Goal: Contribute content: Contribute content

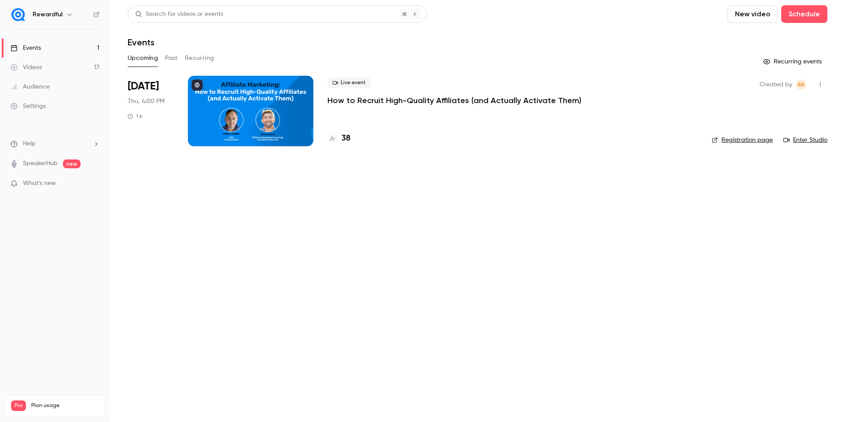
click at [745, 12] on button "New video" at bounding box center [752, 14] width 50 height 18
click at [765, 70] on li "Upload" at bounding box center [777, 61] width 95 height 23
click at [54, 66] on link "Videos 18" at bounding box center [55, 67] width 110 height 19
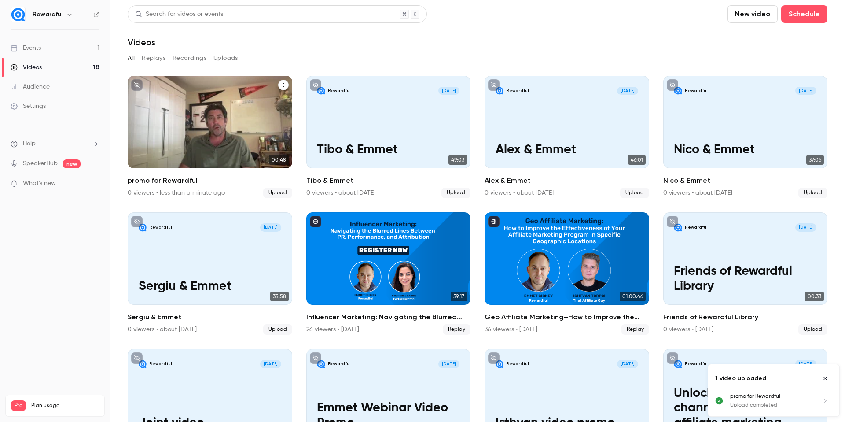
click at [178, 180] on h2 "promo for Rewardful" at bounding box center [210, 180] width 165 height 11
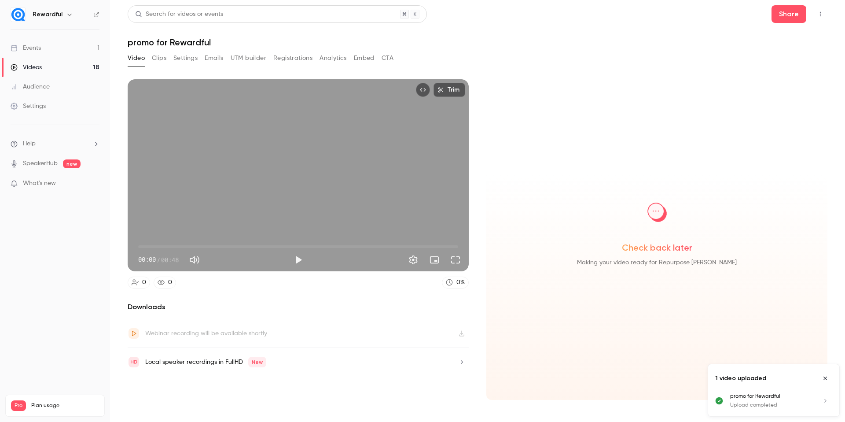
click at [185, 55] on button "Settings" at bounding box center [185, 58] width 24 height 14
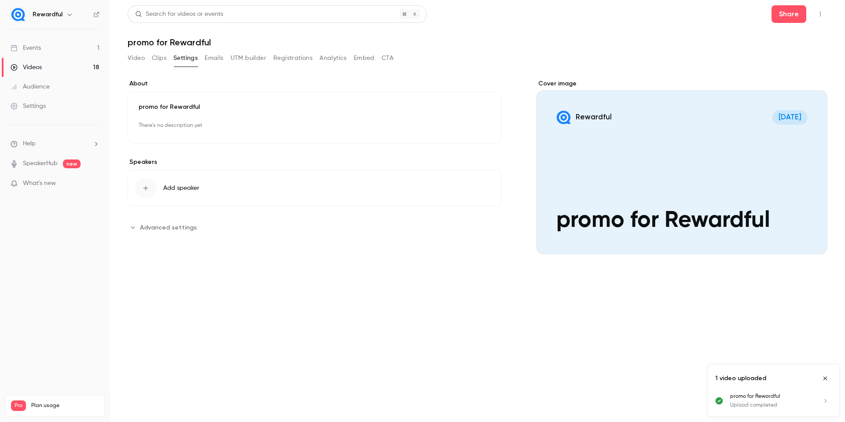
click at [205, 100] on div "promo for Rewardful There's no description yet Edit" at bounding box center [315, 118] width 374 height 52
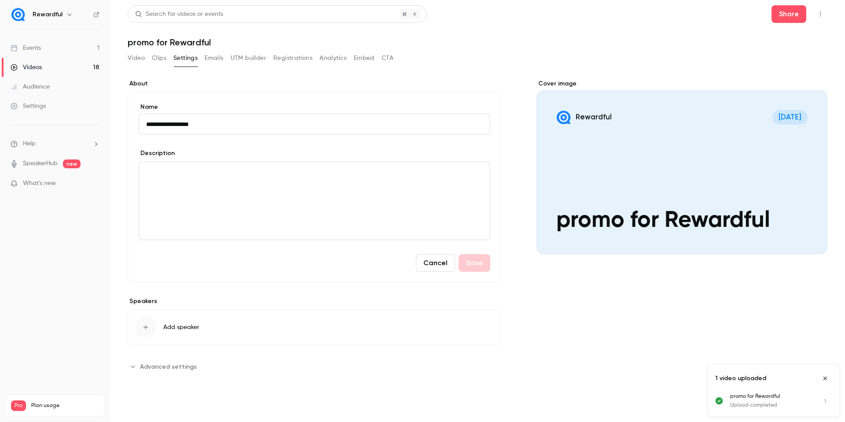
click at [203, 121] on input "**********" at bounding box center [315, 124] width 352 height 21
click at [168, 126] on input "**********" at bounding box center [315, 124] width 352 height 21
type input "**********"
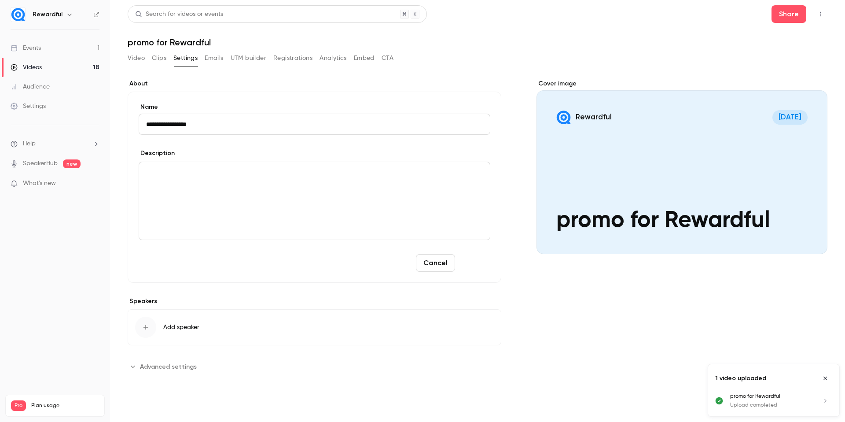
click at [474, 268] on button "Save" at bounding box center [475, 263] width 32 height 18
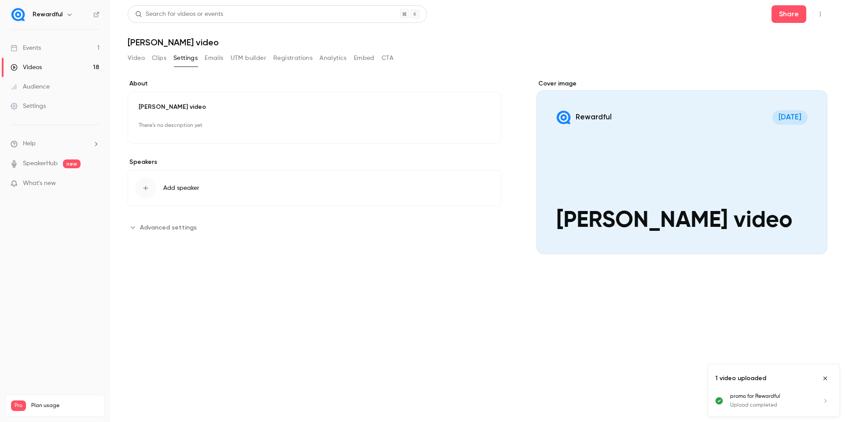
click at [158, 61] on button "Clips" at bounding box center [159, 58] width 15 height 14
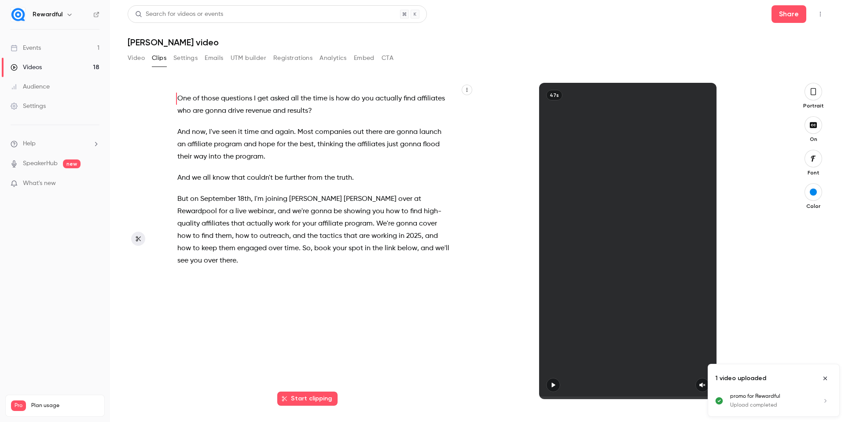
click at [812, 91] on icon "button" at bounding box center [813, 92] width 7 height 10
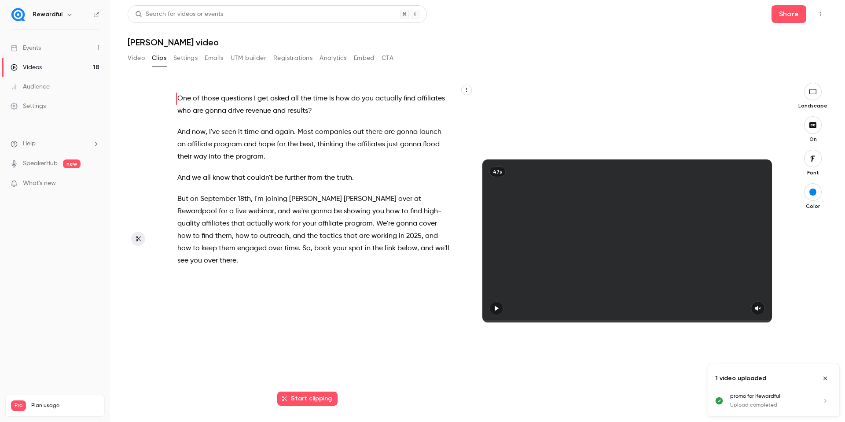
click at [495, 305] on icon "button" at bounding box center [496, 308] width 7 height 6
click at [754, 305] on button "button" at bounding box center [758, 308] width 14 height 14
click at [492, 307] on button "button" at bounding box center [496, 308] width 14 height 14
drag, startPoint x: 826, startPoint y: 379, endPoint x: 831, endPoint y: 192, distance: 186.6
click at [826, 379] on icon "Close uploads list" at bounding box center [825, 378] width 7 height 6
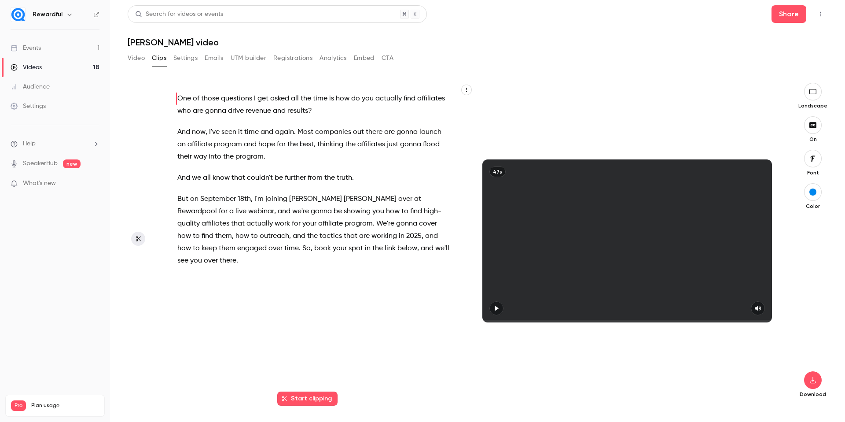
click at [808, 163] on button "button" at bounding box center [813, 159] width 18 height 18
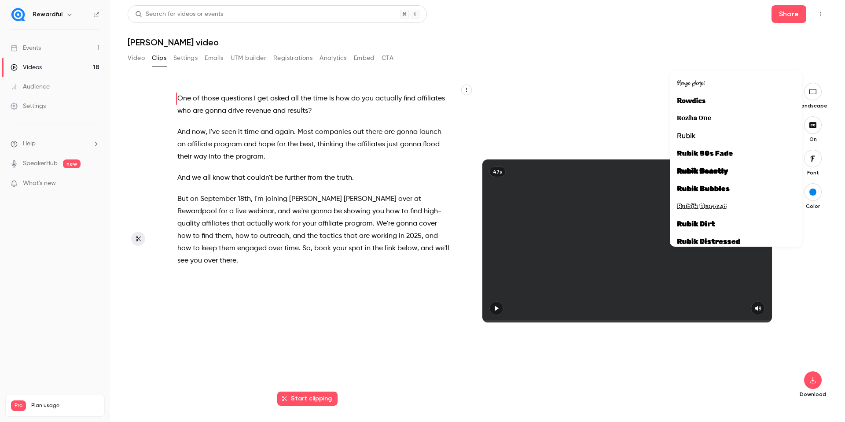
scroll to position [21160, 0]
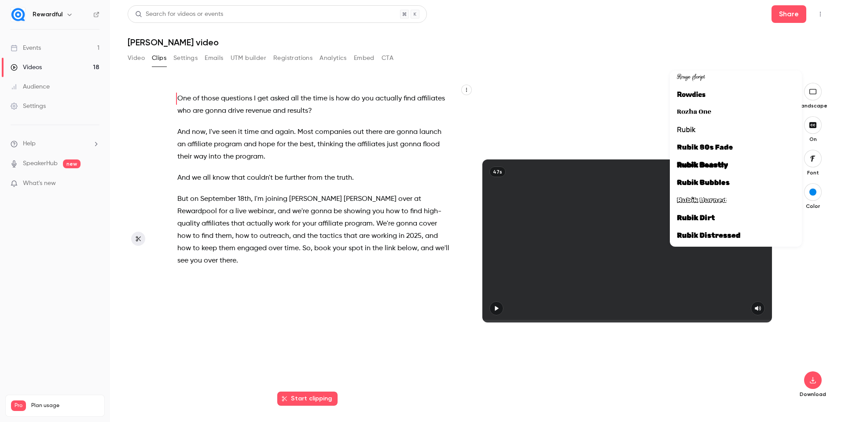
click at [705, 133] on div at bounding box center [736, 129] width 118 height 11
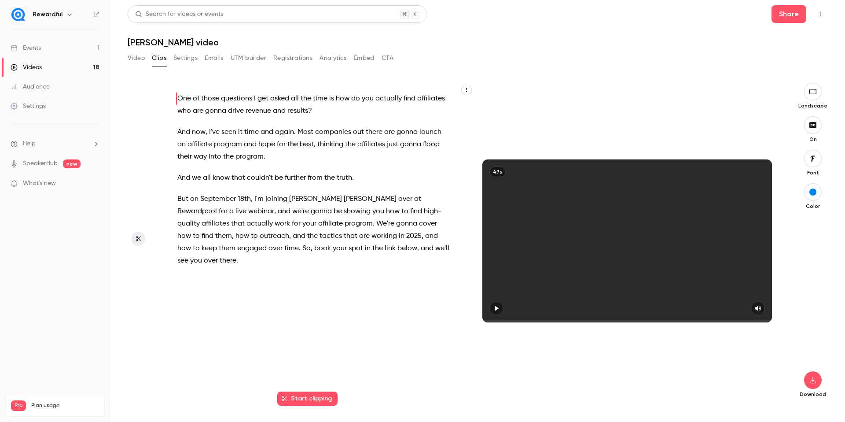
click at [496, 310] on icon "button" at bounding box center [496, 308] width 7 height 6
click at [758, 308] on icon "button" at bounding box center [758, 308] width 6 height 5
click at [217, 205] on span "Rewardpool" at bounding box center [197, 211] width 40 height 12
click at [403, 218] on button "Edit" at bounding box center [406, 219] width 30 height 14
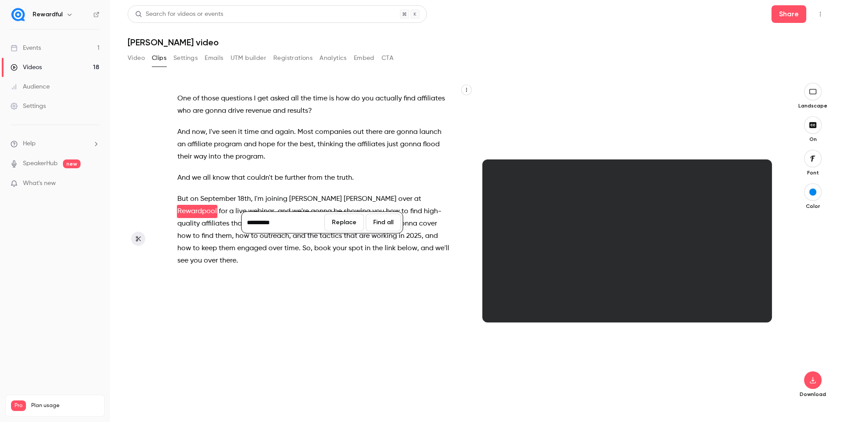
click at [295, 220] on input "**********" at bounding box center [282, 222] width 79 height 18
type input "*********"
click at [328, 224] on button "Replace" at bounding box center [344, 222] width 40 height 18
click at [412, 285] on div "One of those questions I get asked all the time is how do you actually find aff…" at bounding box center [317, 245] width 303 height 307
click at [651, 287] on div "47s" at bounding box center [627, 240] width 290 height 163
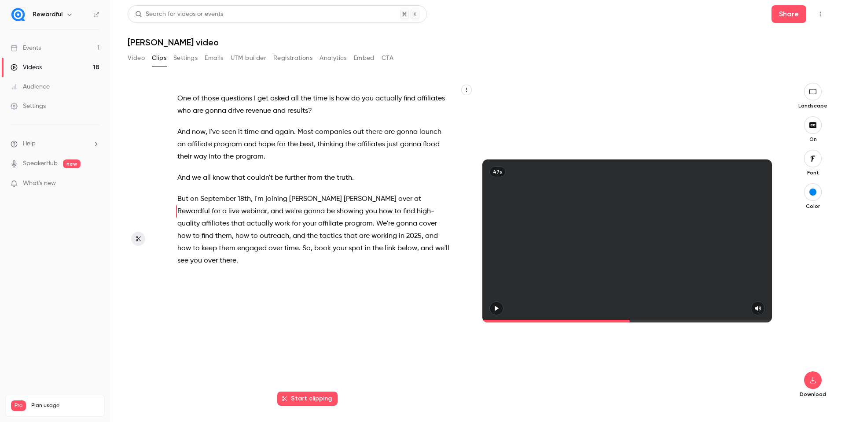
click at [499, 309] on icon "button" at bounding box center [496, 308] width 7 height 6
type input "****"
click at [808, 376] on icon "button" at bounding box center [812, 379] width 11 height 7
click at [768, 395] on span "Standard" at bounding box center [747, 394] width 101 height 9
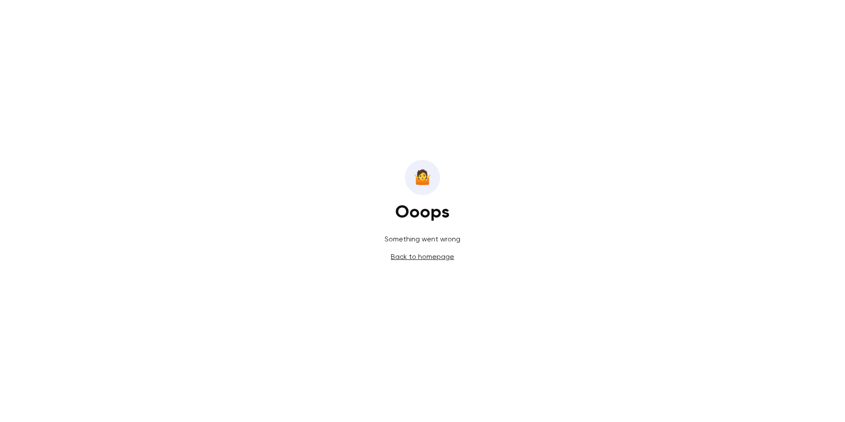
click at [438, 258] on link "Back to homepage" at bounding box center [422, 256] width 63 height 8
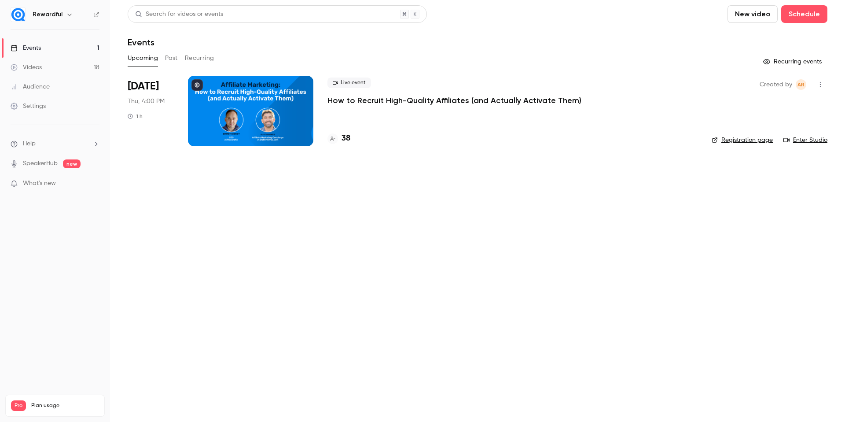
click at [71, 69] on link "Videos 18" at bounding box center [55, 67] width 110 height 19
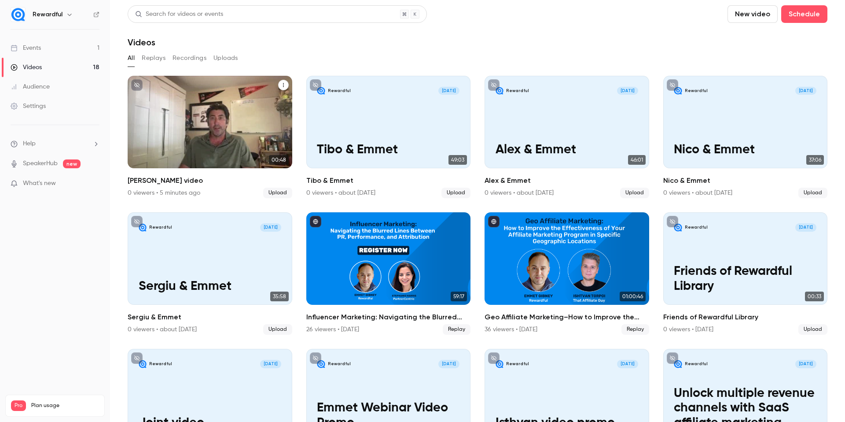
click at [200, 110] on div "Rewardful [DATE] [PERSON_NAME] video" at bounding box center [210, 122] width 165 height 92
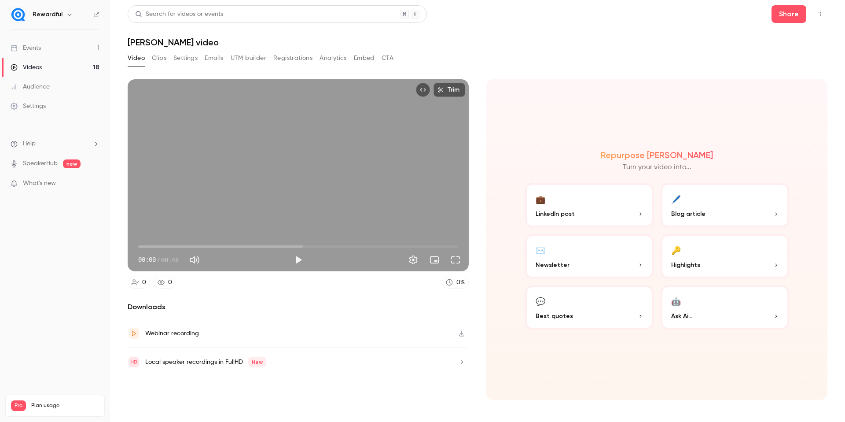
click at [164, 60] on button "Clips" at bounding box center [159, 58] width 15 height 14
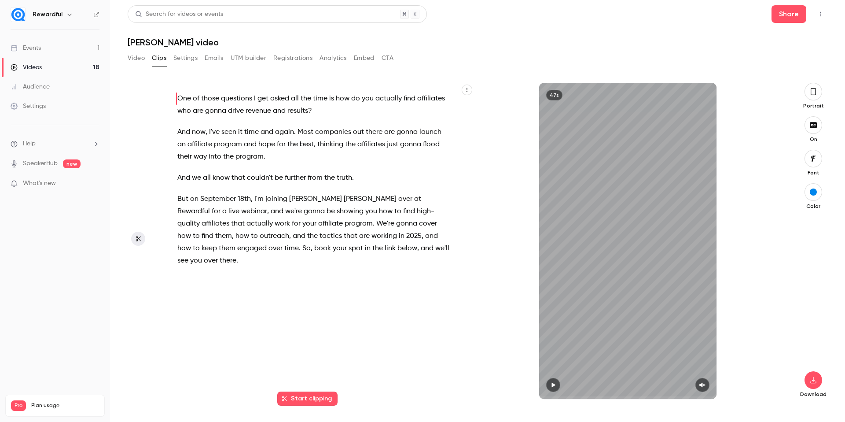
click at [815, 96] on button "button" at bounding box center [813, 92] width 18 height 18
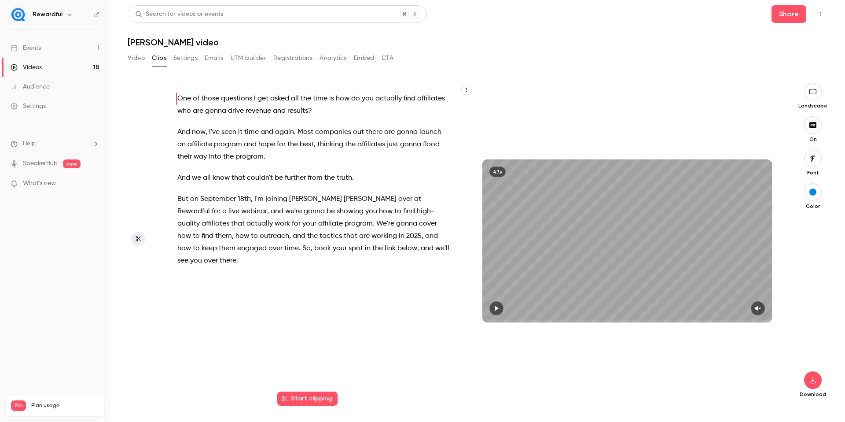
click at [505, 307] on div at bounding box center [627, 308] width 290 height 14
click at [493, 306] on icon "button" at bounding box center [496, 308] width 7 height 6
click at [497, 307] on icon "button" at bounding box center [496, 308] width 7 height 6
click at [755, 310] on icon "button" at bounding box center [757, 308] width 7 height 6
drag, startPoint x: 492, startPoint y: 321, endPoint x: 475, endPoint y: 321, distance: 16.7
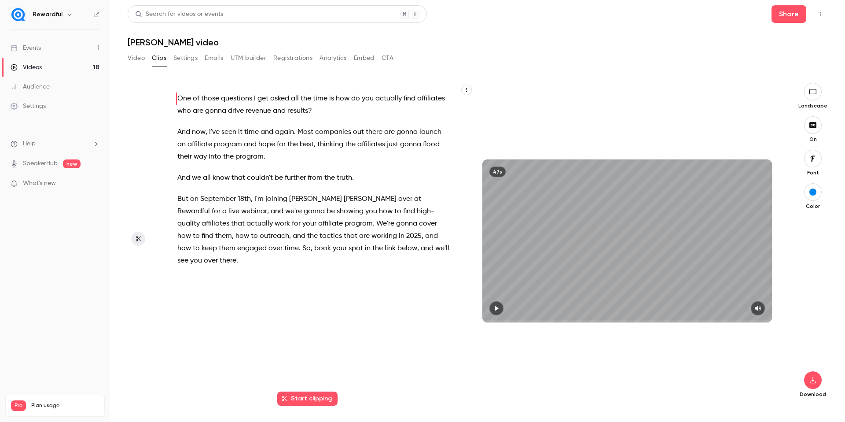
click at [475, 321] on div "47s" at bounding box center [626, 240] width 307 height 163
click at [497, 310] on icon "button" at bounding box center [496, 308] width 7 height 6
drag, startPoint x: 492, startPoint y: 320, endPoint x: 467, endPoint y: 319, distance: 24.6
click at [467, 319] on div "One of those questions I get asked all the time is how do you actually find aff…" at bounding box center [473, 241] width 614 height 316
click at [206, 99] on span "those" at bounding box center [210, 98] width 18 height 12
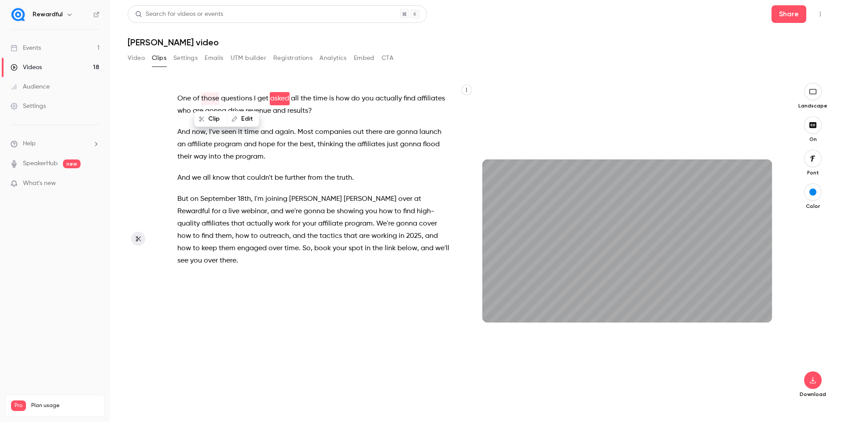
click at [247, 120] on button "Edit" at bounding box center [243, 119] width 30 height 14
click at [232, 125] on input "*****" at bounding box center [242, 122] width 79 height 18
type input "***"
type input "****"
type input "***"
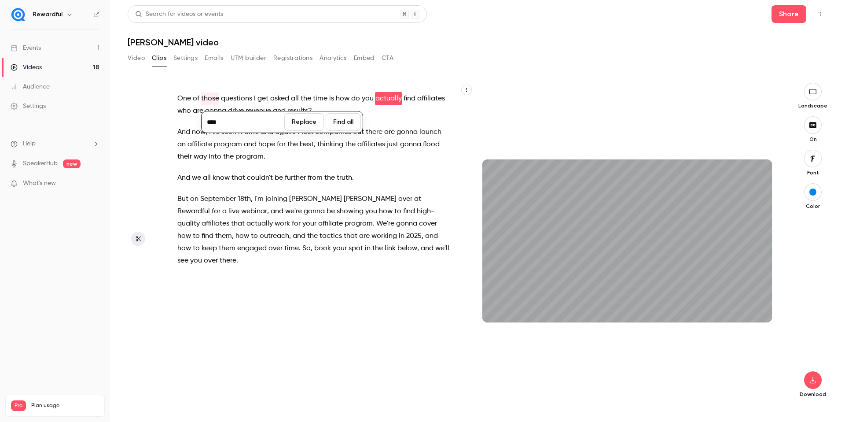
type input "***"
type input "**"
type input "***"
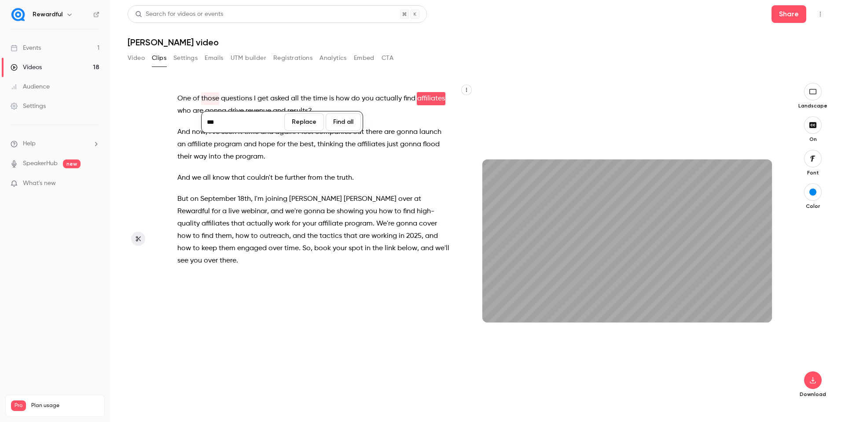
type input "***"
click at [301, 121] on button "Replace" at bounding box center [304, 122] width 40 height 18
click at [814, 379] on icon "button" at bounding box center [812, 379] width 11 height 7
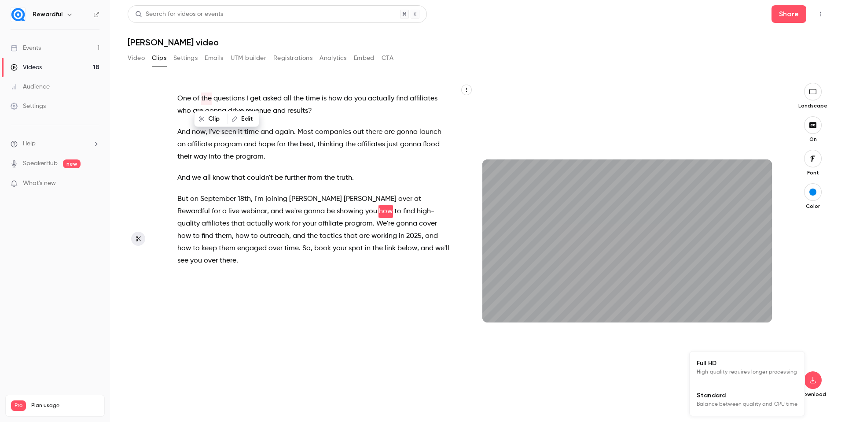
click at [754, 396] on span "Standard" at bounding box center [747, 394] width 101 height 9
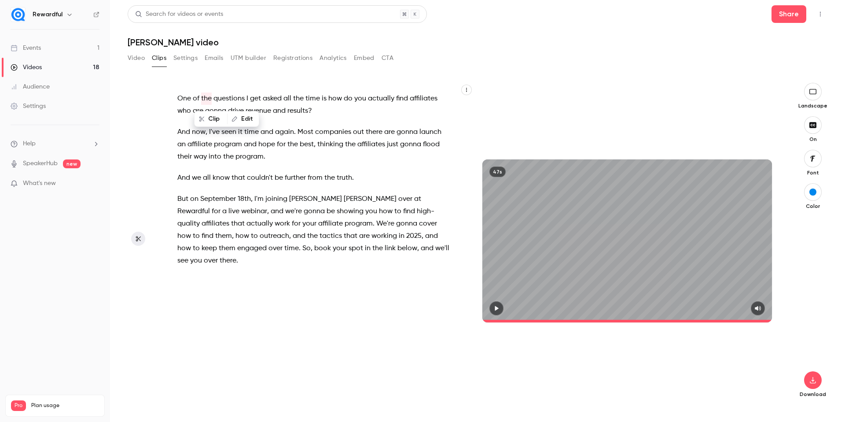
type input "****"
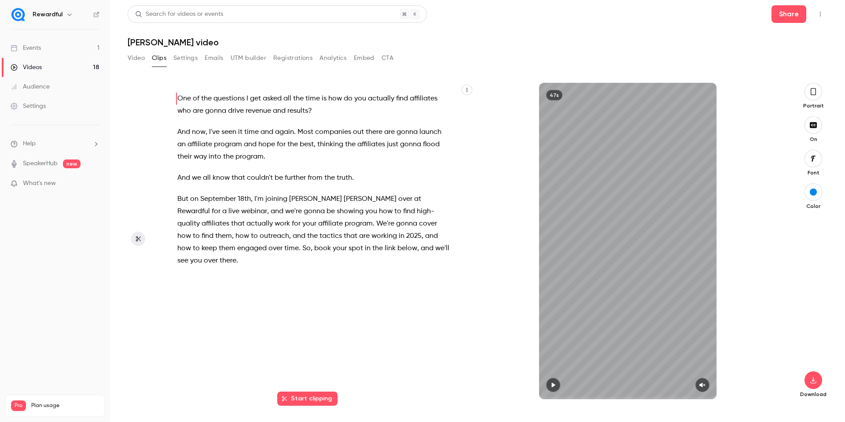
click at [54, 65] on link "Videos 18" at bounding box center [55, 67] width 110 height 19
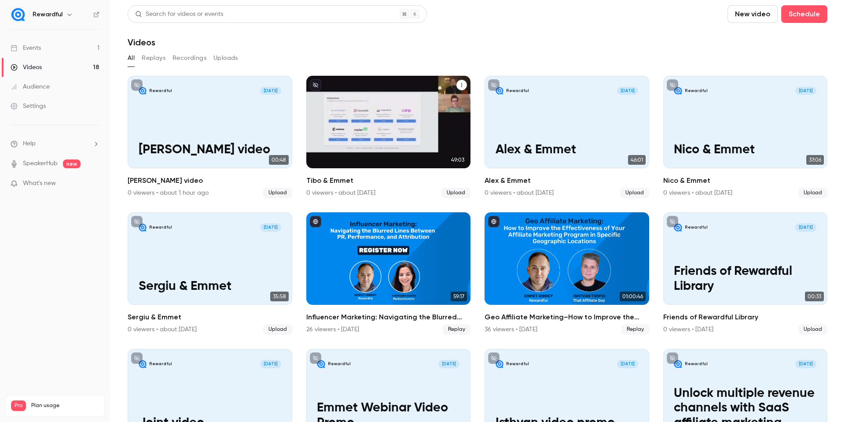
click at [380, 146] on p "Tibo & Emmet" at bounding box center [388, 150] width 143 height 15
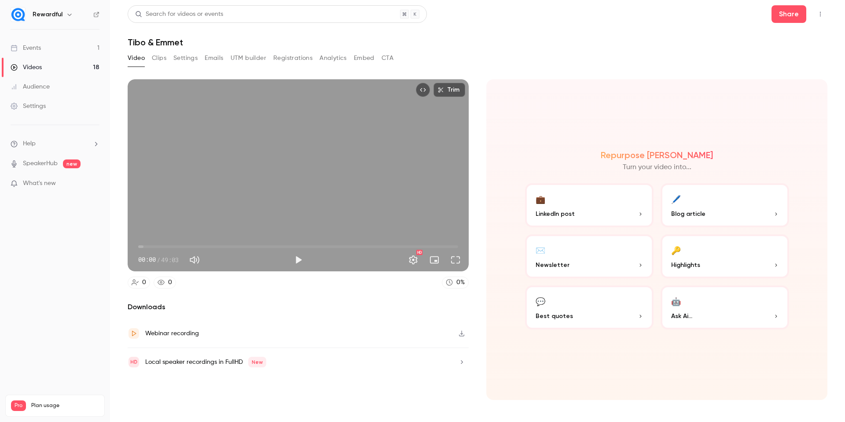
click at [159, 62] on button "Clips" at bounding box center [159, 58] width 15 height 14
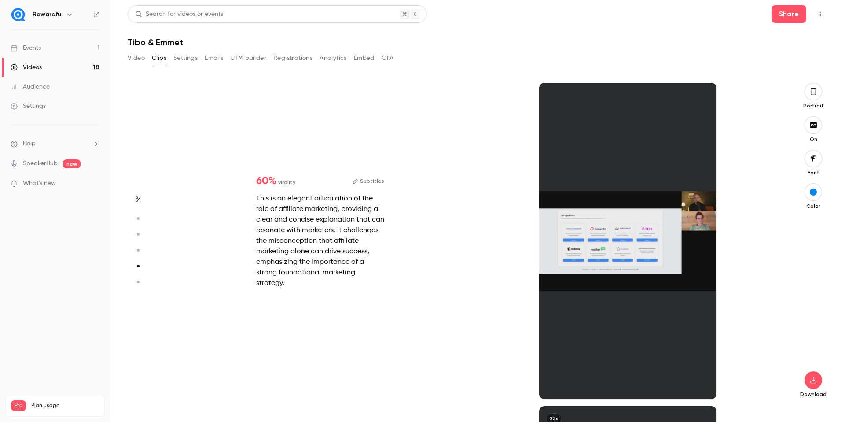
click at [806, 99] on div "Portrait" at bounding box center [813, 96] width 28 height 26
click at [812, 97] on button "button" at bounding box center [813, 92] width 18 height 18
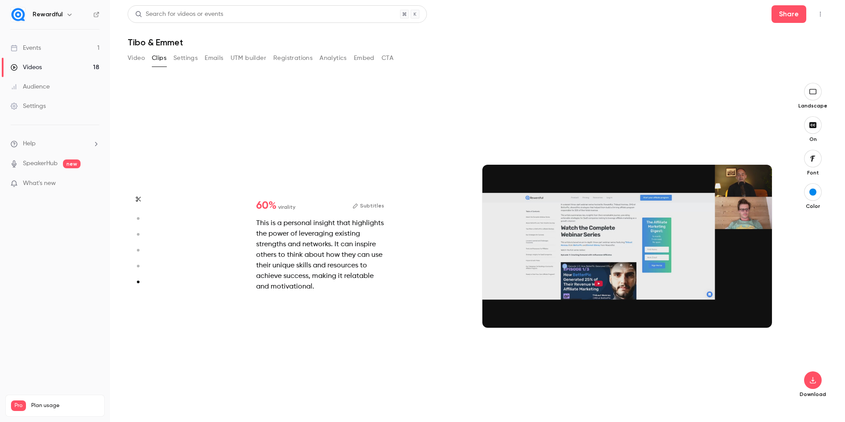
type input "*"
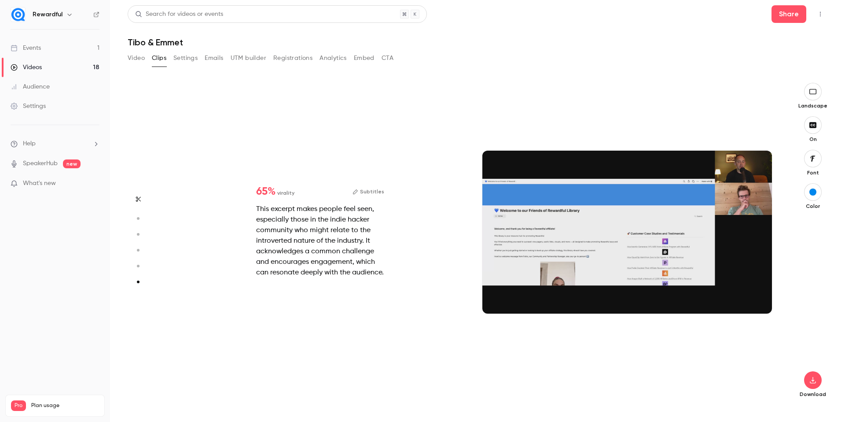
type input "*"
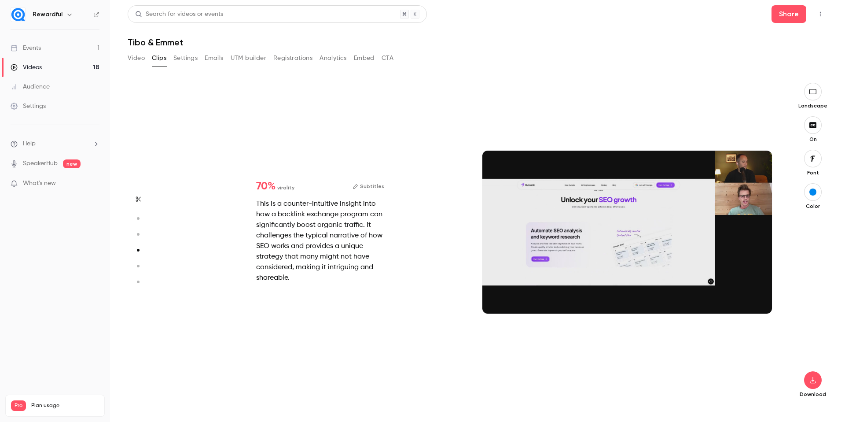
type input "*"
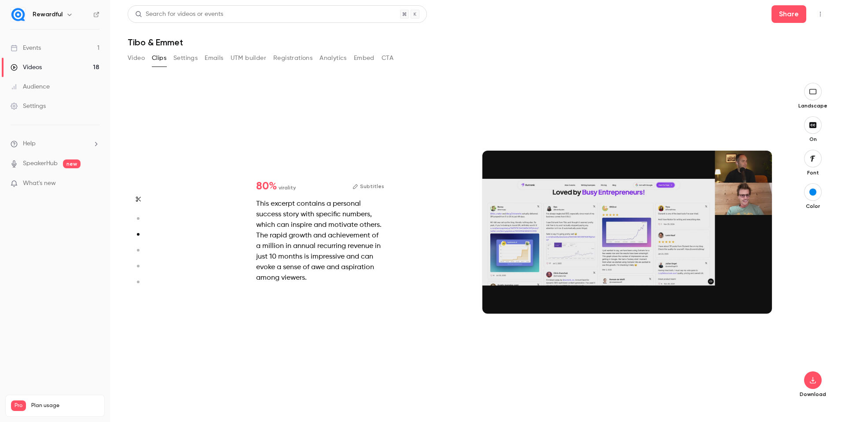
type input "*"
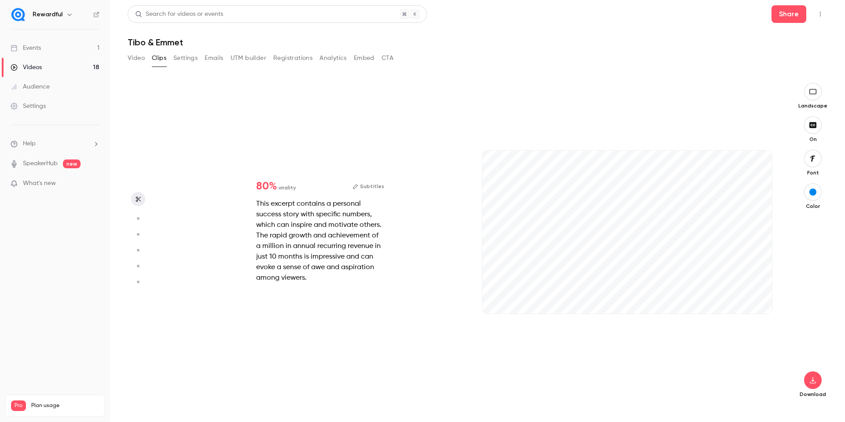
scroll to position [0, 0]
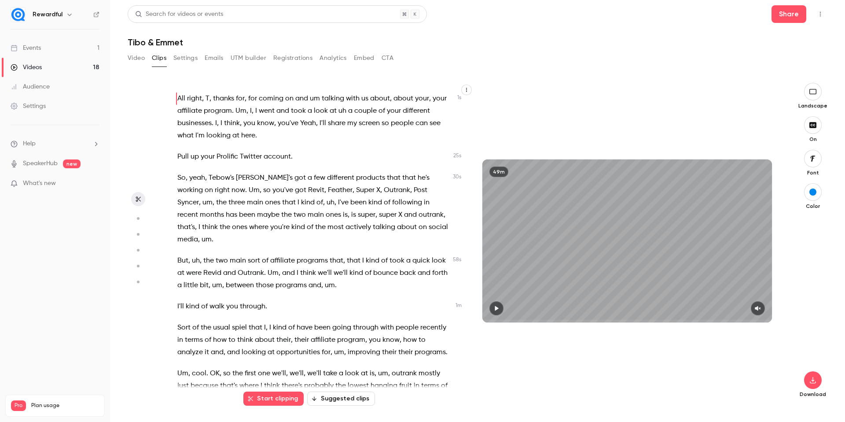
type input "*"
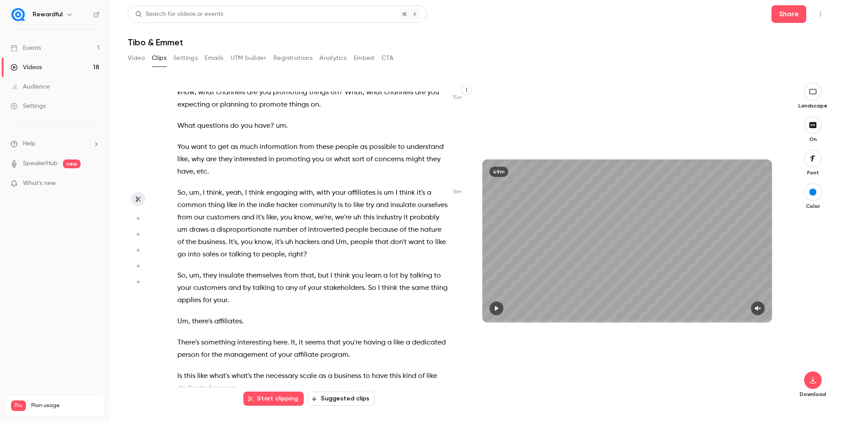
scroll to position [2940, 0]
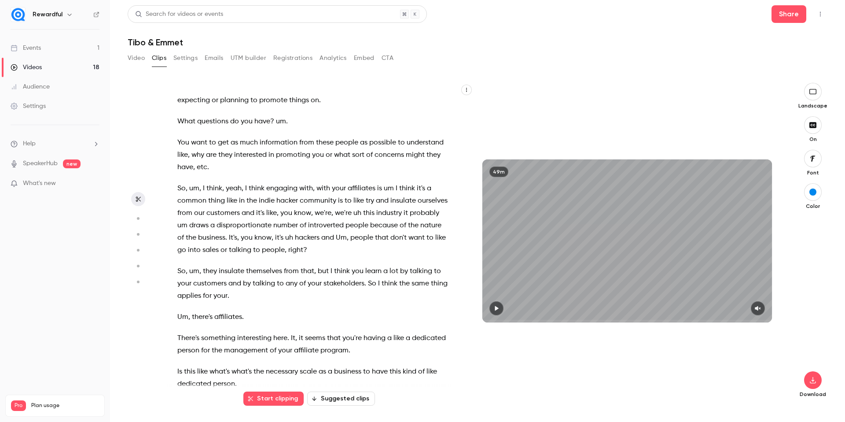
click at [203, 195] on span "I" at bounding box center [204, 188] width 2 height 12
click at [244, 192] on span at bounding box center [244, 188] width 2 height 7
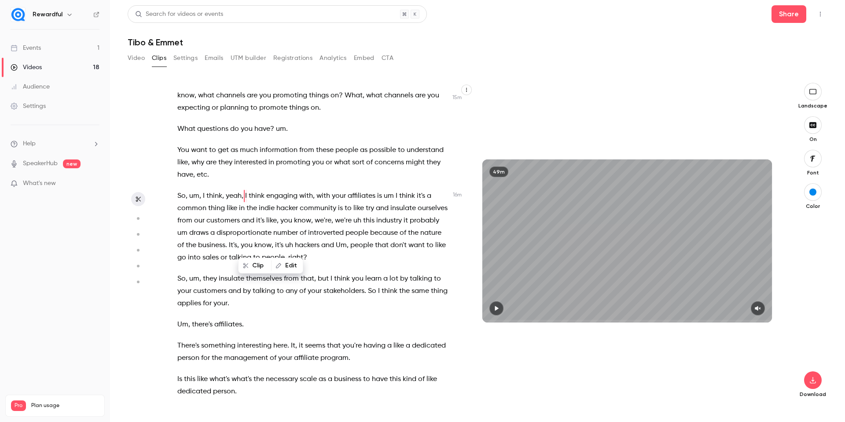
click at [483, 123] on div "49m" at bounding box center [626, 241] width 307 height 316
click at [497, 308] on icon "button" at bounding box center [497, 308] width 4 height 5
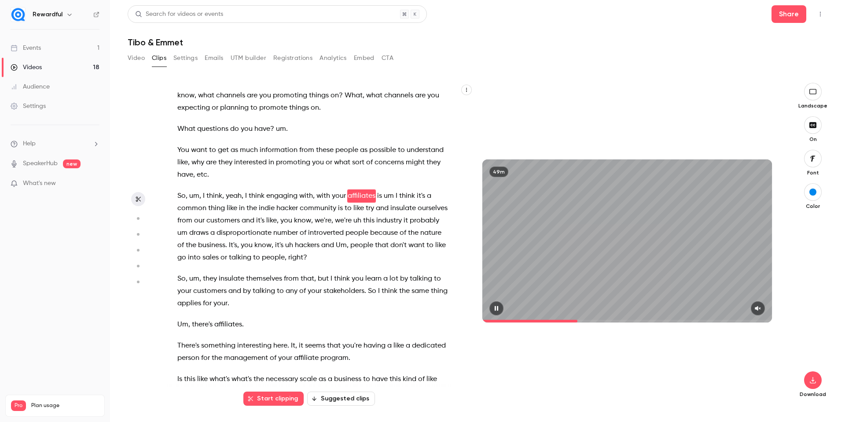
click at [757, 307] on icon "button" at bounding box center [758, 308] width 6 height 5
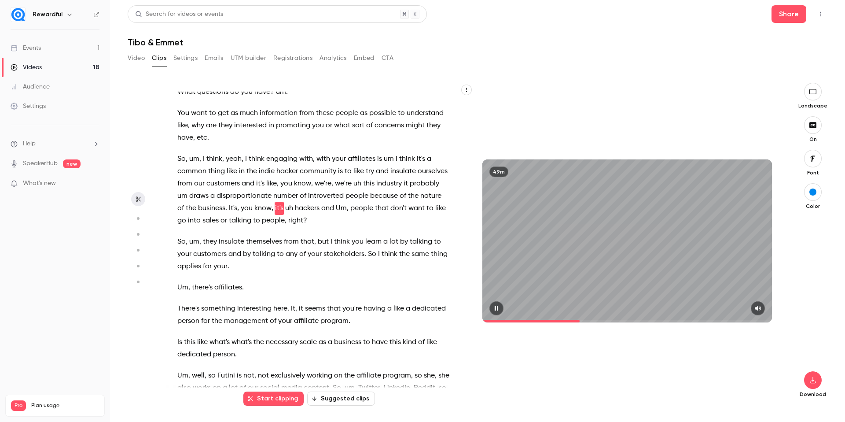
scroll to position [2981, 0]
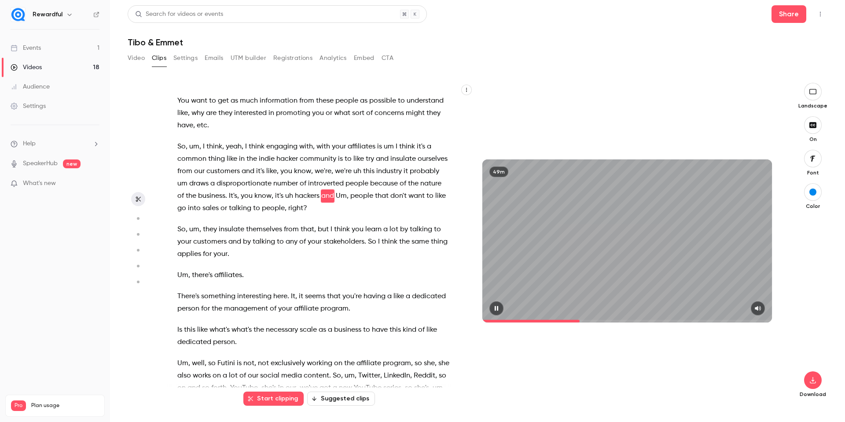
click at [496, 310] on icon "button" at bounding box center [496, 308] width 7 height 6
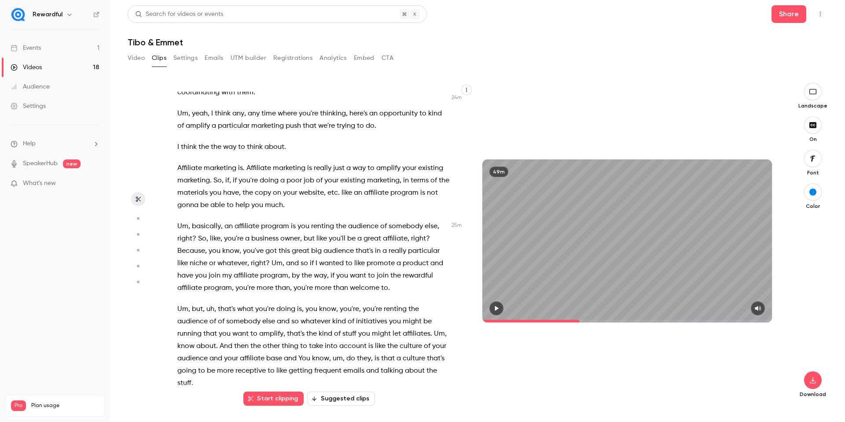
scroll to position [4811, 0]
click at [247, 173] on span "Affiliate" at bounding box center [258, 167] width 25 height 12
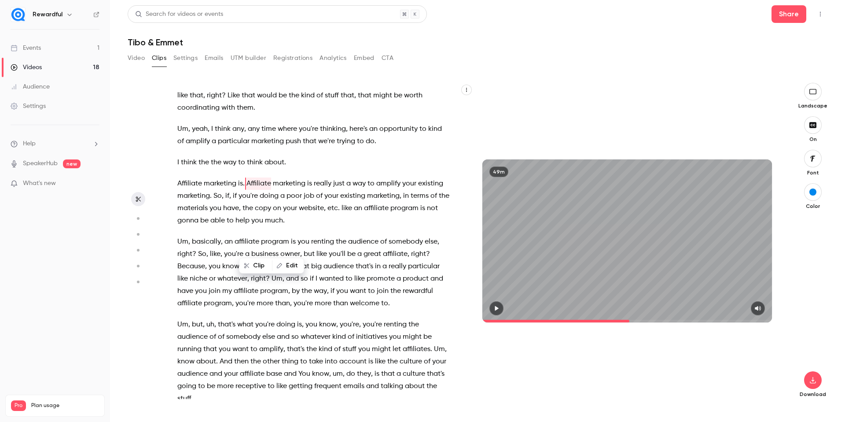
click at [496, 308] on icon "button" at bounding box center [497, 308] width 4 height 5
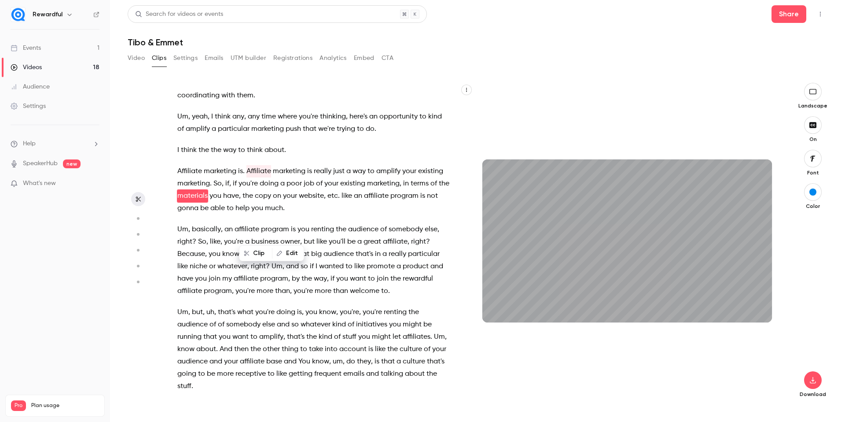
click at [497, 120] on div "49m" at bounding box center [626, 241] width 307 height 316
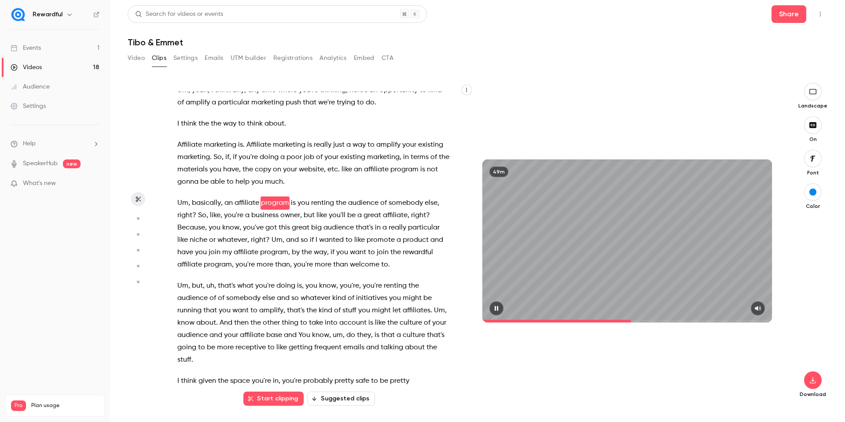
scroll to position [4852, 0]
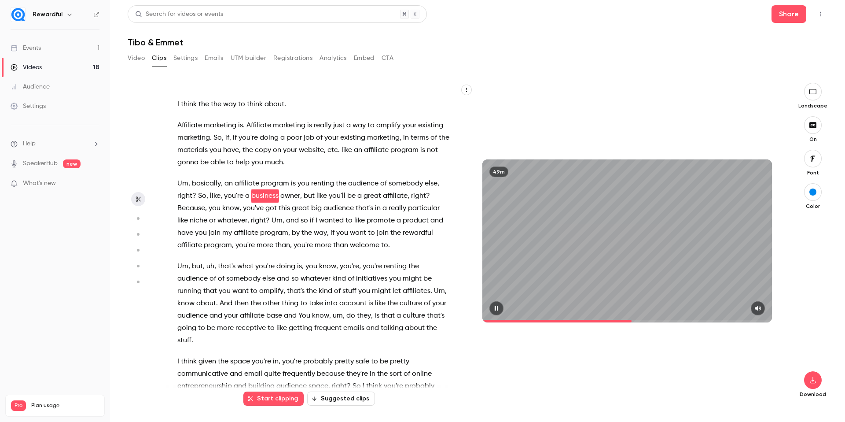
click at [494, 309] on icon "button" at bounding box center [496, 308] width 7 height 6
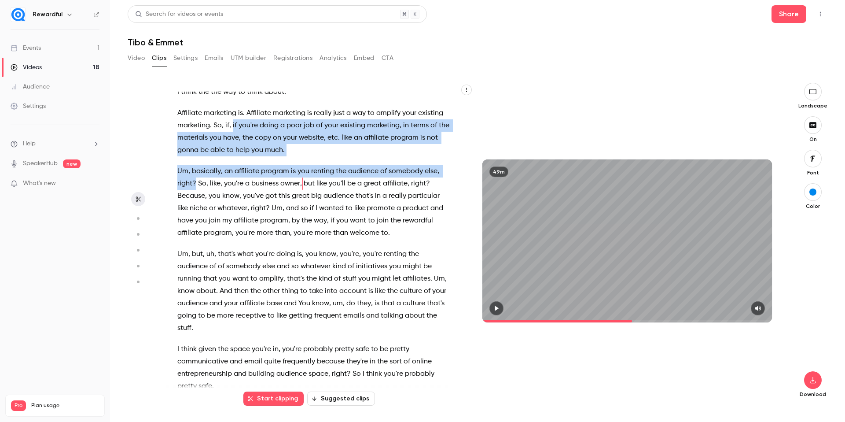
drag, startPoint x: 233, startPoint y: 186, endPoint x: 196, endPoint y: 243, distance: 68.1
click at [196, 243] on div "All right , T , thanks for , for coming on and um talking with us about , about…" at bounding box center [317, 245] width 303 height 307
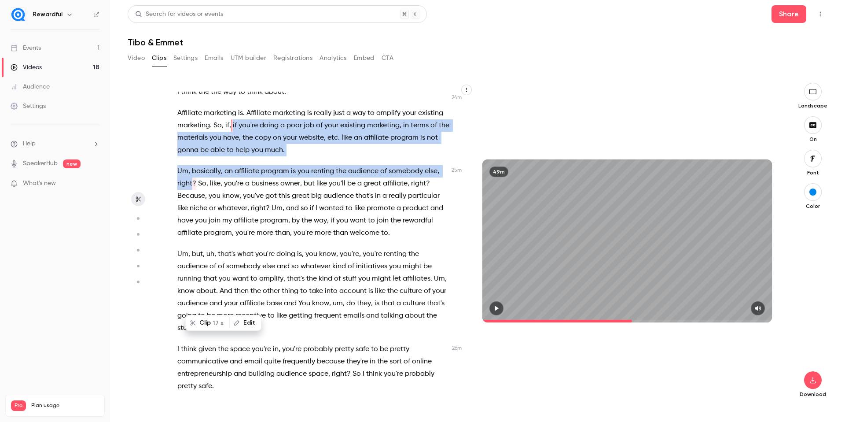
scroll to position [4807, 0]
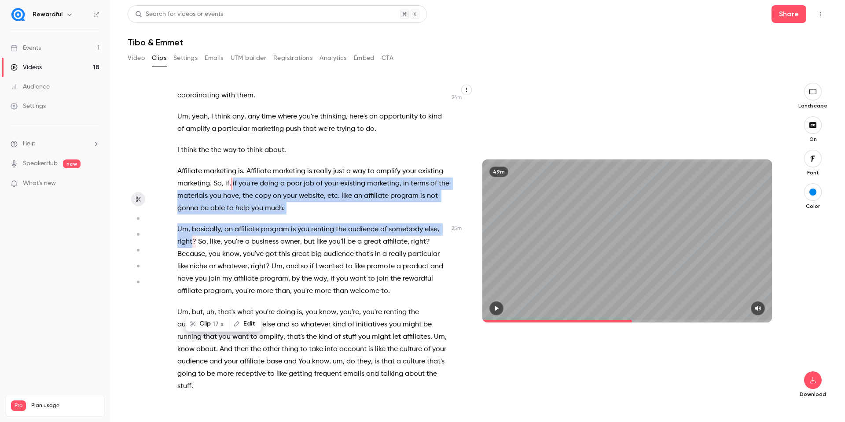
click at [507, 101] on div "49m" at bounding box center [626, 241] width 307 height 316
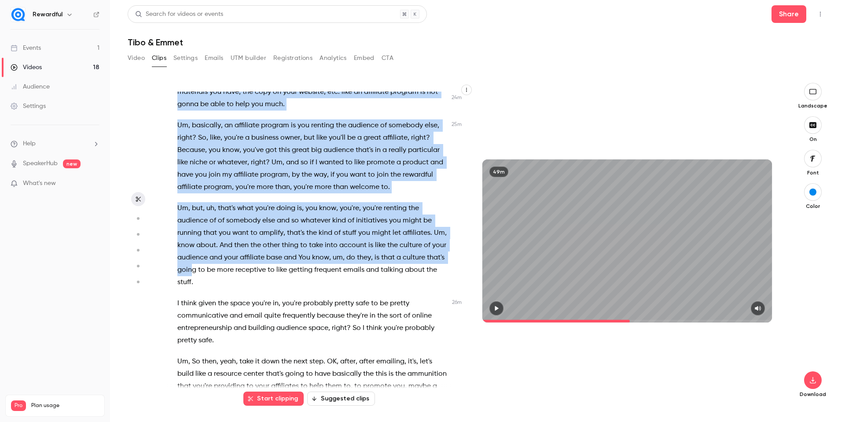
scroll to position [4950, 0]
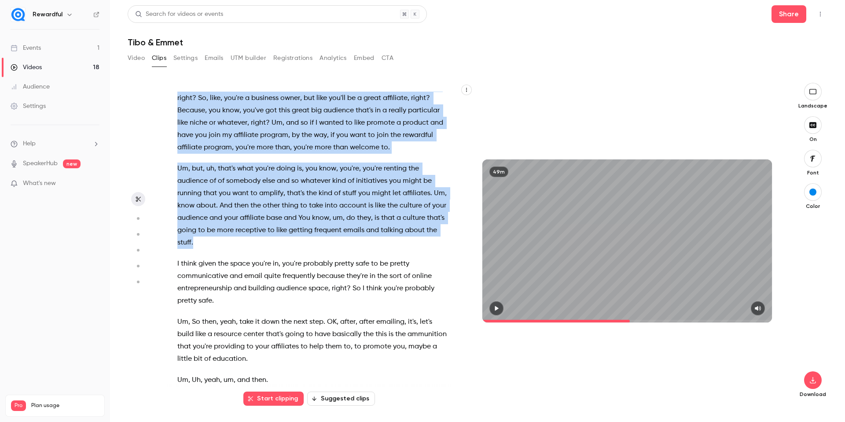
drag, startPoint x: 251, startPoint y: 249, endPoint x: 265, endPoint y: 302, distance: 55.1
click at [265, 302] on div "All right , T , thanks for , for coming on and um talking with us about , about…" at bounding box center [317, 245] width 303 height 307
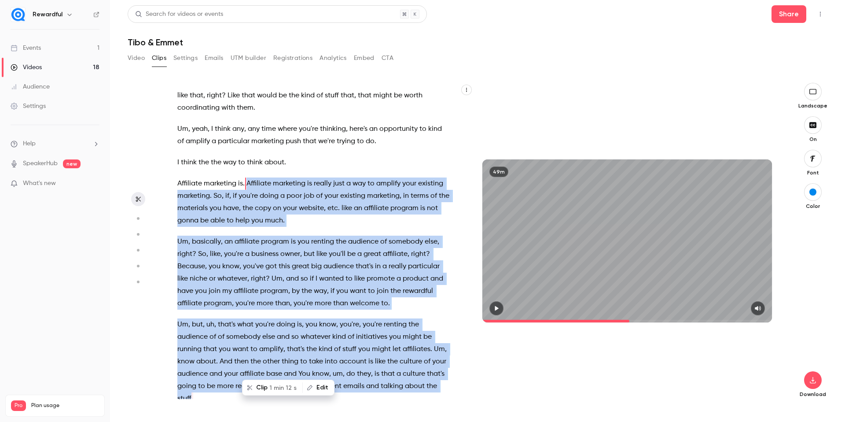
click at [256, 385] on button "Clip 1 min 12 s" at bounding box center [272, 387] width 59 height 14
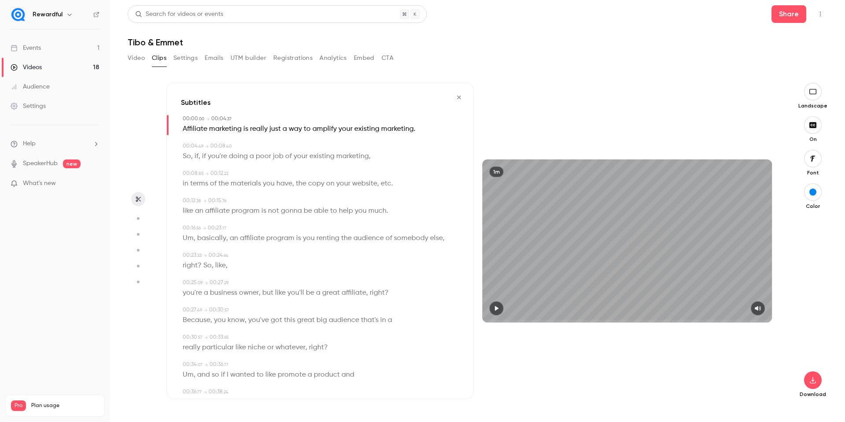
click at [496, 307] on icon "button" at bounding box center [497, 308] width 4 height 5
click at [196, 158] on p "So , if , if you're doing a poor job of your existing marketing ," at bounding box center [277, 156] width 188 height 12
type input "***"
click at [198, 169] on button "Edit" at bounding box center [196, 172] width 30 height 14
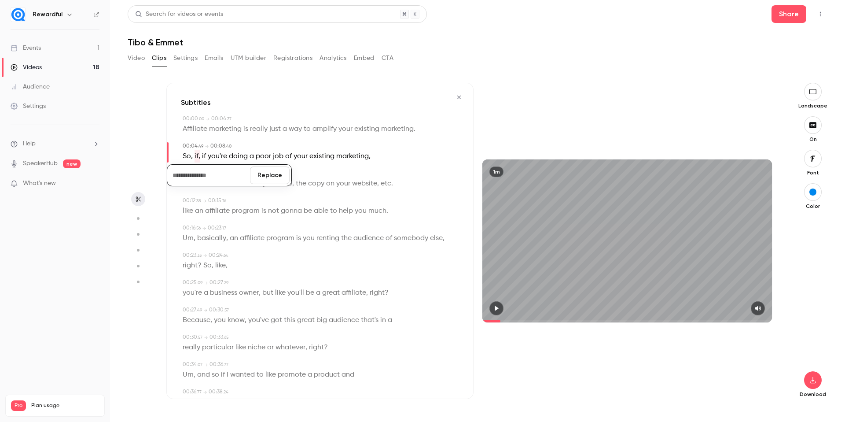
click at [256, 169] on button "Replace" at bounding box center [270, 175] width 40 height 18
click at [494, 305] on icon "button" at bounding box center [496, 308] width 7 height 6
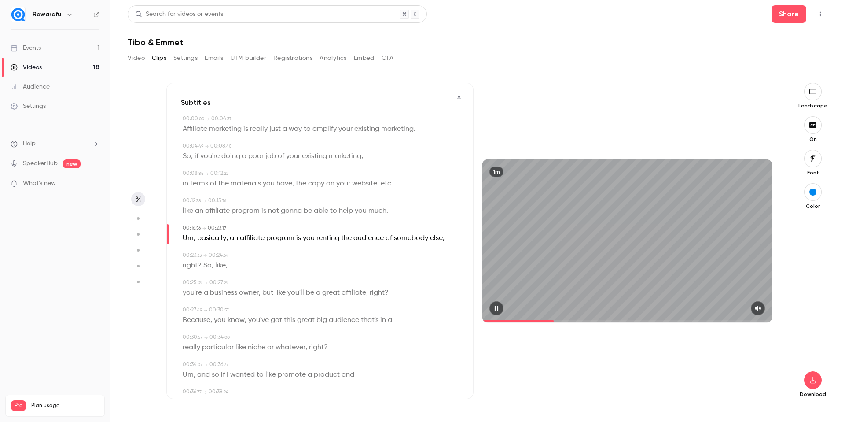
click at [494, 305] on icon "button" at bounding box center [496, 308] width 7 height 6
drag, startPoint x: 227, startPoint y: 240, endPoint x: 184, endPoint y: 239, distance: 43.6
click at [184, 239] on p "Um , basically , an affiliate program is you renting the audience of somebody e…" at bounding box center [314, 238] width 262 height 12
type input "****"
click at [227, 248] on button "Edit" at bounding box center [223, 254] width 30 height 14
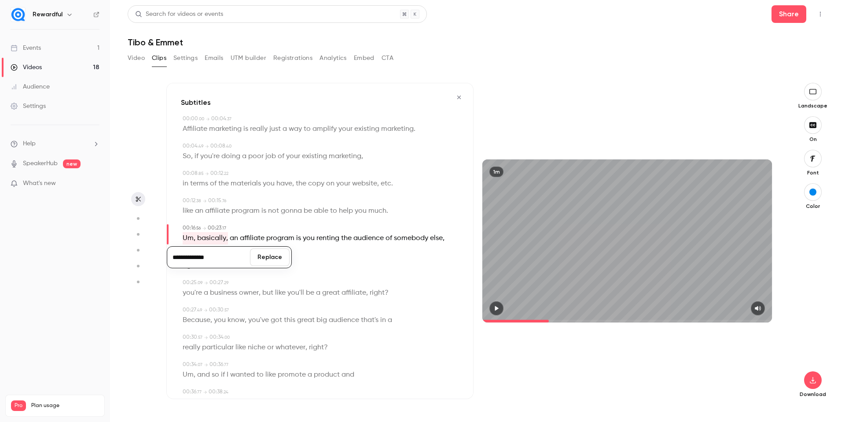
drag, startPoint x: 188, startPoint y: 256, endPoint x: 165, endPoint y: 255, distance: 22.5
click at [165, 255] on section "**********" at bounding box center [478, 252] width 700 height 339
drag, startPoint x: 191, startPoint y: 255, endPoint x: 183, endPoint y: 259, distance: 8.5
click at [191, 255] on input "**********" at bounding box center [208, 257] width 79 height 18
drag, startPoint x: 187, startPoint y: 258, endPoint x: 164, endPoint y: 257, distance: 23.4
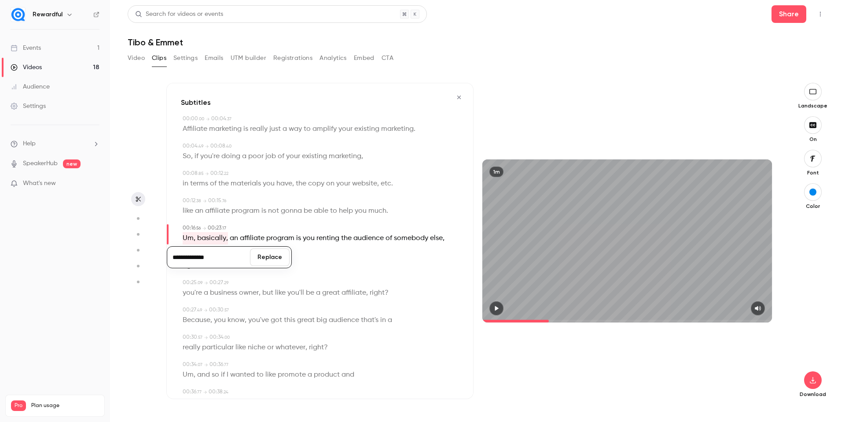
click at [164, 257] on section "**********" at bounding box center [478, 252] width 700 height 339
click at [196, 257] on input "**********" at bounding box center [208, 257] width 79 height 18
drag, startPoint x: 187, startPoint y: 258, endPoint x: 169, endPoint y: 257, distance: 18.0
click at [169, 257] on input "**********" at bounding box center [208, 257] width 79 height 18
type input "**********"
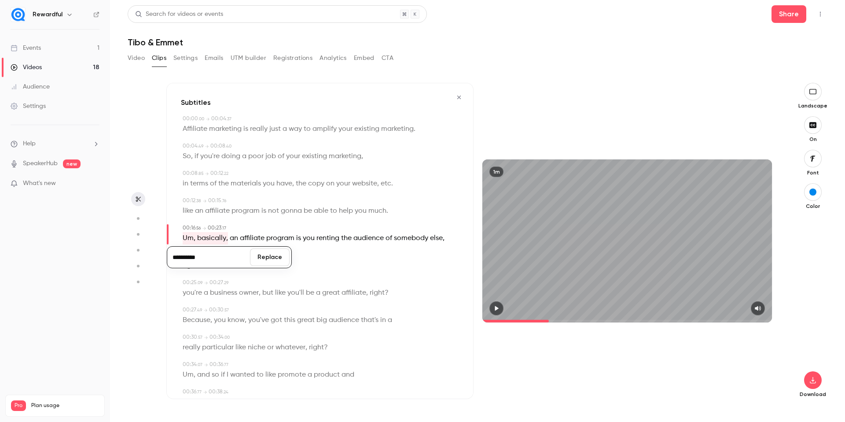
type input "****"
type input "**********"
click at [281, 255] on button "Replace" at bounding box center [270, 257] width 40 height 18
click at [499, 308] on icon "button" at bounding box center [496, 308] width 7 height 6
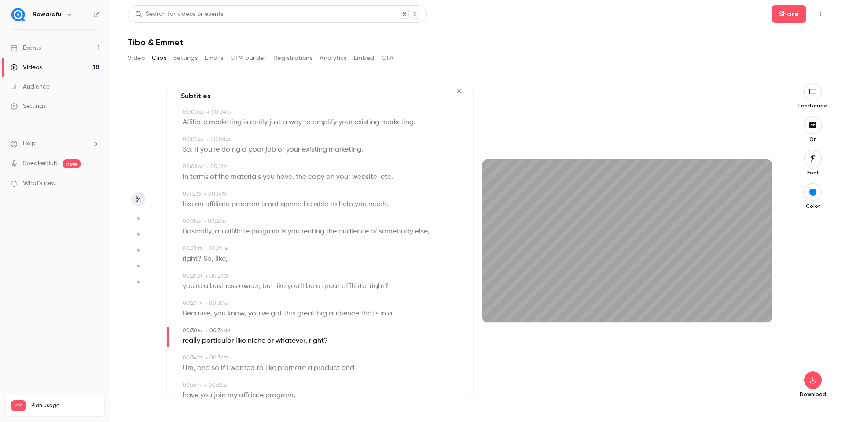
scroll to position [106, 0]
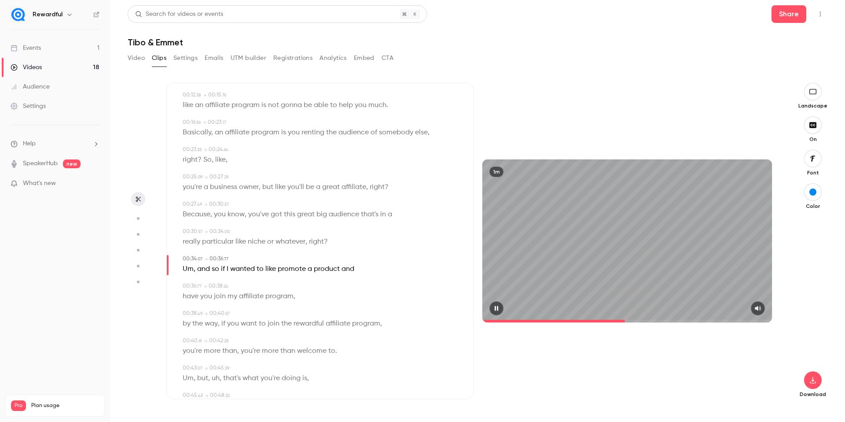
click at [500, 308] on icon "button" at bounding box center [496, 308] width 7 height 6
drag, startPoint x: 211, startPoint y: 271, endPoint x: 180, endPoint y: 271, distance: 30.4
click at [181, 271] on div "00:34 . 07 → 00:36 . 77 Um , and so if I wanted to like promote a product and" at bounding box center [320, 265] width 278 height 20
type input "****"
click at [205, 268] on span "and" at bounding box center [203, 269] width 13 height 12
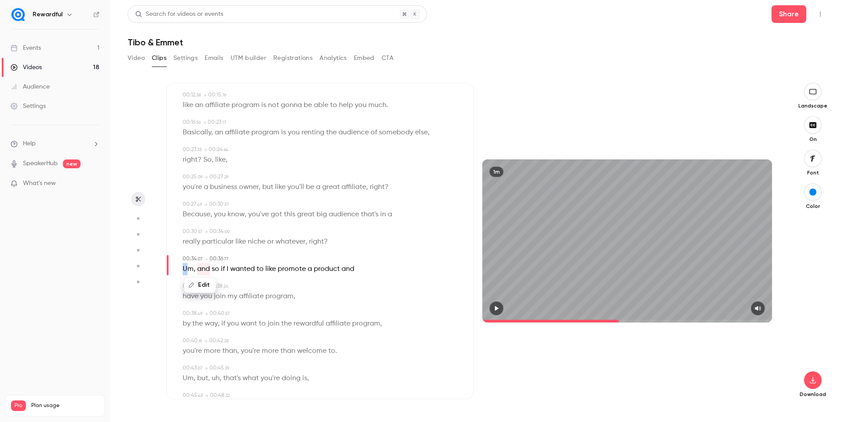
drag, startPoint x: 209, startPoint y: 271, endPoint x: 187, endPoint y: 271, distance: 21.1
click at [187, 271] on div "Edit Um , and so if I wanted to like promote a product and" at bounding box center [321, 269] width 276 height 12
click at [187, 282] on button "Edit" at bounding box center [185, 285] width 30 height 14
click at [363, 265] on div "** Replace Um , and so if I wanted to like promote a product and" at bounding box center [321, 269] width 276 height 12
drag, startPoint x: 209, startPoint y: 269, endPoint x: 178, endPoint y: 269, distance: 31.7
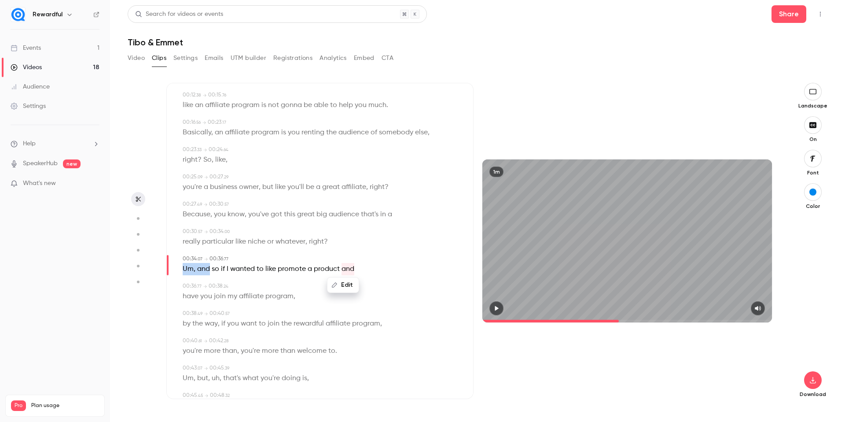
click at [178, 269] on div "Subtitles 00:00 . 00 → 00:04 . 37 Affiliate marketing is really just a way to a…" at bounding box center [319, 241] width 307 height 316
click at [341, 281] on button "Edit" at bounding box center [343, 285] width 30 height 14
click at [440, 260] on div "00:34 . 07 → 00:36 . 77" at bounding box center [321, 259] width 276 height 8
drag, startPoint x: 210, startPoint y: 272, endPoint x: 185, endPoint y: 273, distance: 25.1
click at [184, 272] on p "Um , and so if I wanted to like promote a product and" at bounding box center [269, 269] width 172 height 12
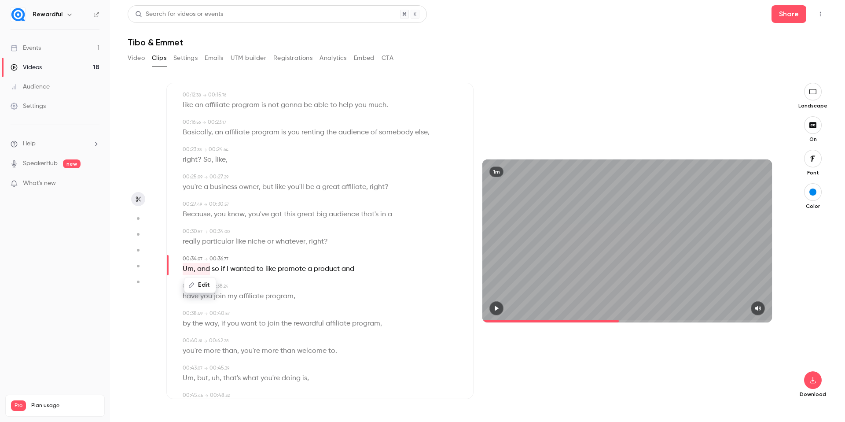
click at [199, 284] on button "Edit" at bounding box center [200, 285] width 30 height 14
drag, startPoint x: 188, startPoint y: 290, endPoint x: 169, endPoint y: 288, distance: 19.0
click at [169, 288] on input "*******" at bounding box center [208, 288] width 79 height 18
type input "***"
click at [275, 290] on button "Replace" at bounding box center [270, 288] width 40 height 18
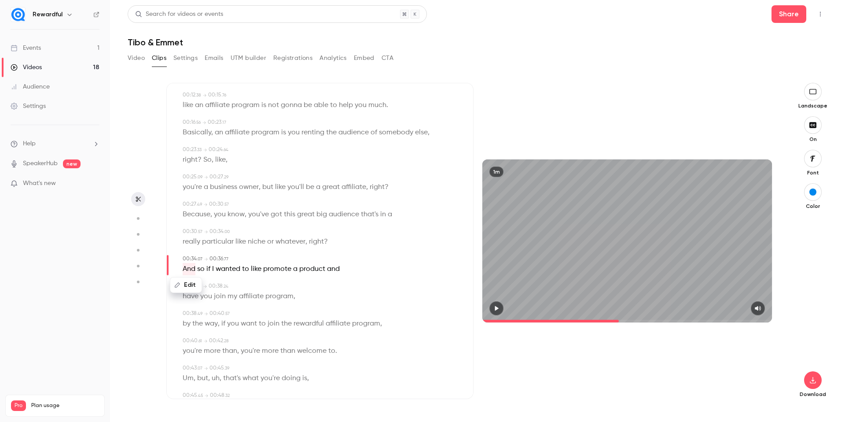
click at [502, 309] on button "button" at bounding box center [496, 308] width 14 height 14
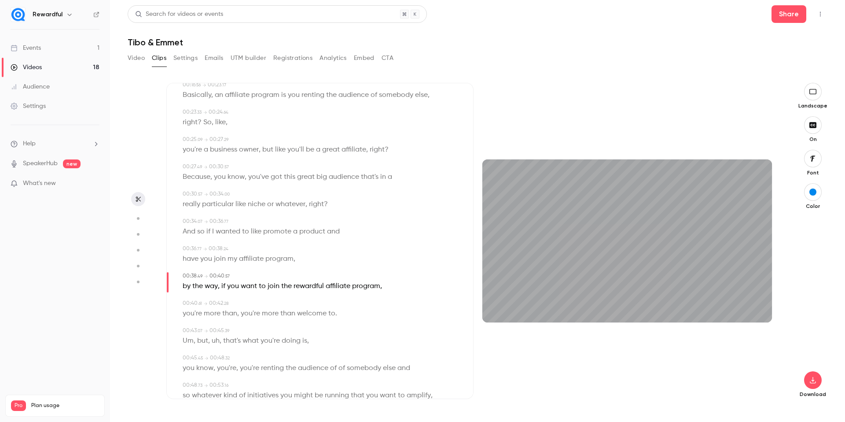
scroll to position [147, 0]
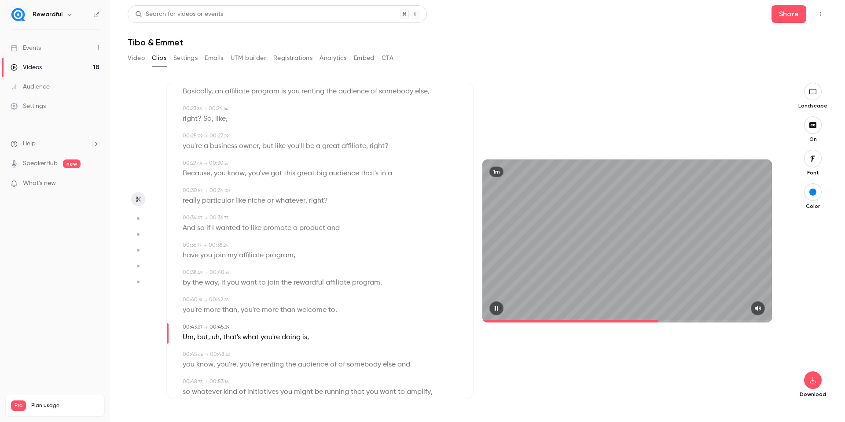
click at [498, 307] on icon "button" at bounding box center [497, 308] width 4 height 5
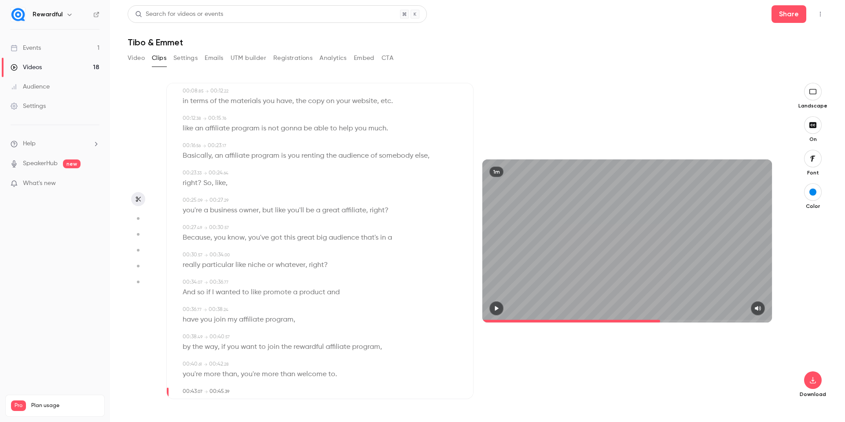
scroll to position [155, 0]
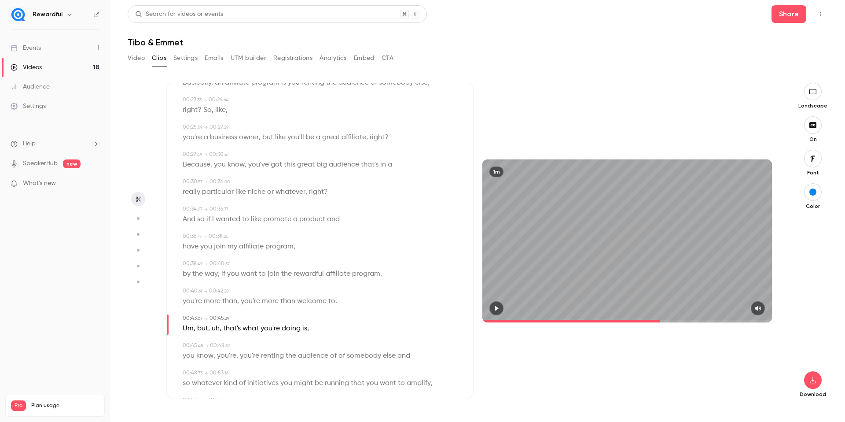
click at [301, 279] on span "rewardful" at bounding box center [309, 274] width 30 height 12
type input "****"
click at [311, 292] on button "Edit" at bounding box center [305, 290] width 30 height 14
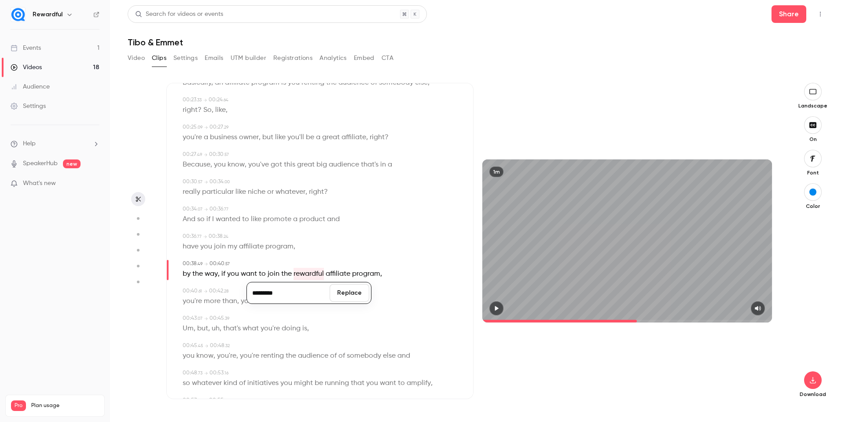
drag, startPoint x: 255, startPoint y: 295, endPoint x: 253, endPoint y: 312, distance: 17.3
click at [255, 295] on input "*********" at bounding box center [288, 293] width 79 height 18
type input "*********"
click at [349, 295] on button "Replace" at bounding box center [350, 293] width 40 height 18
click at [497, 308] on icon "button" at bounding box center [497, 308] width 4 height 5
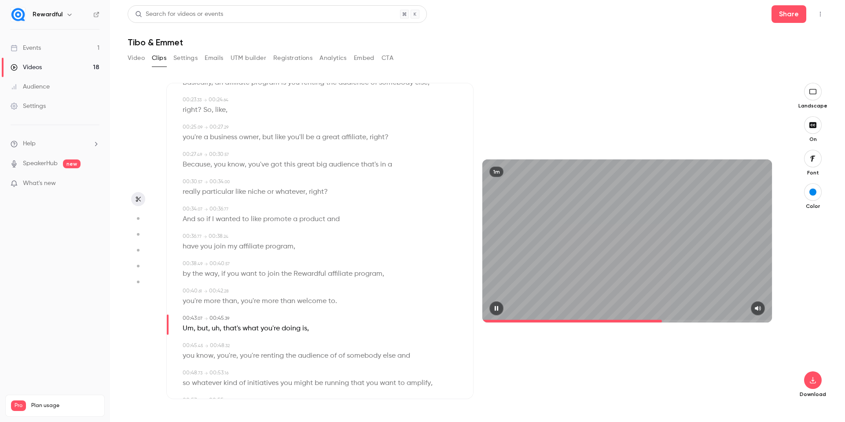
click at [497, 308] on icon "button" at bounding box center [497, 308] width 4 height 5
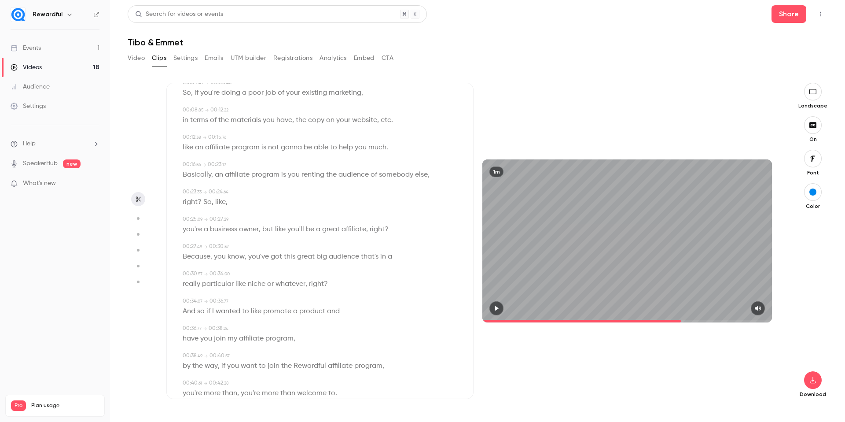
scroll to position [0, 0]
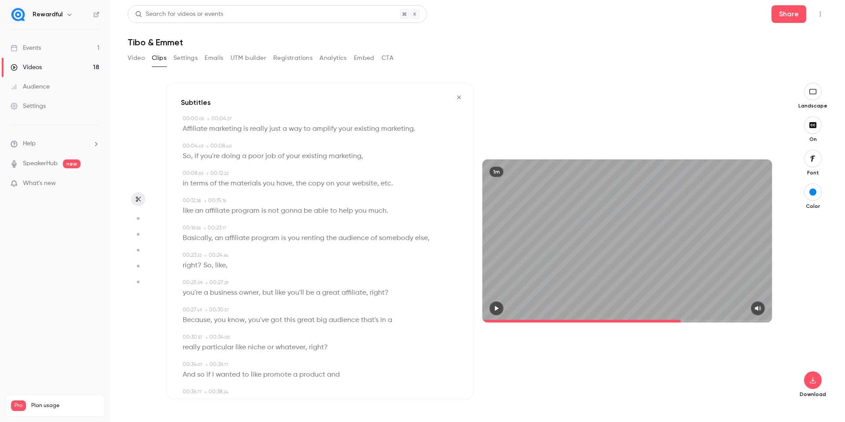
click at [455, 99] on icon "button" at bounding box center [458, 97] width 7 height 6
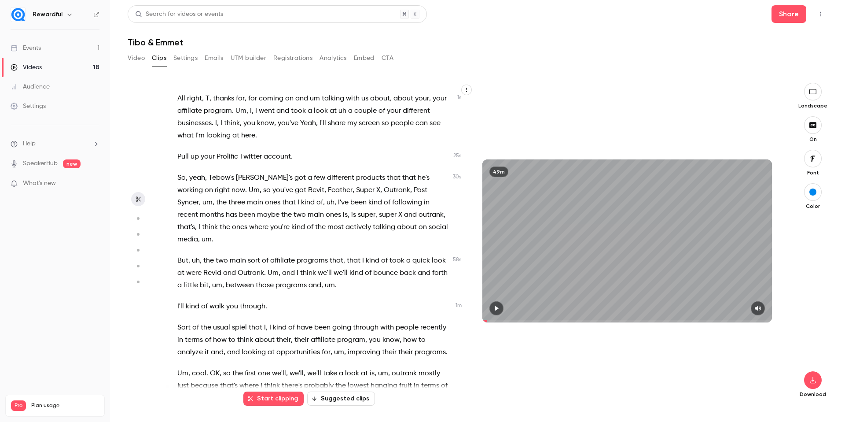
click at [496, 137] on div "49m" at bounding box center [626, 241] width 307 height 316
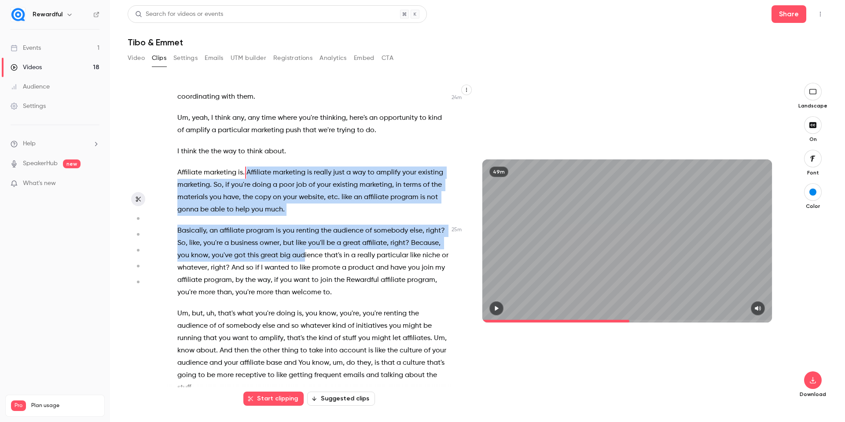
scroll to position [4807, 0]
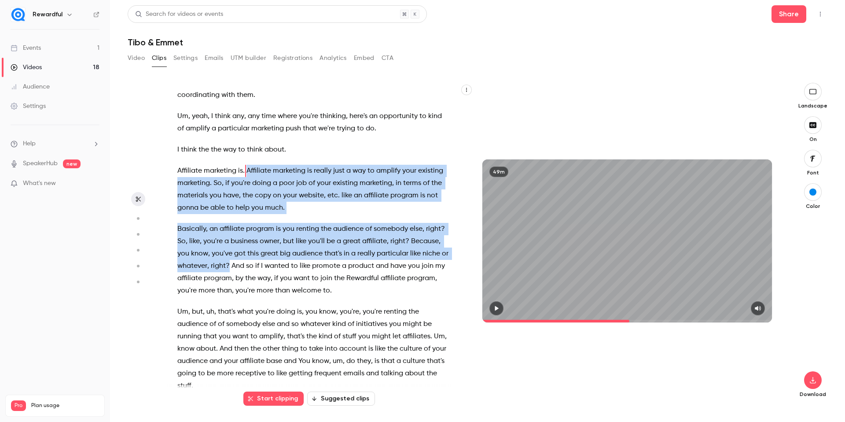
drag, startPoint x: 295, startPoint y: 279, endPoint x: 239, endPoint y: 326, distance: 73.7
click at [239, 326] on div "All right , T , thanks for , for coming on and um talking with us about , about…" at bounding box center [317, 245] width 303 height 307
drag, startPoint x: 244, startPoint y: 350, endPoint x: 503, endPoint y: 313, distance: 261.8
click at [243, 350] on button "Clip 34 s" at bounding box center [250, 348] width 44 height 14
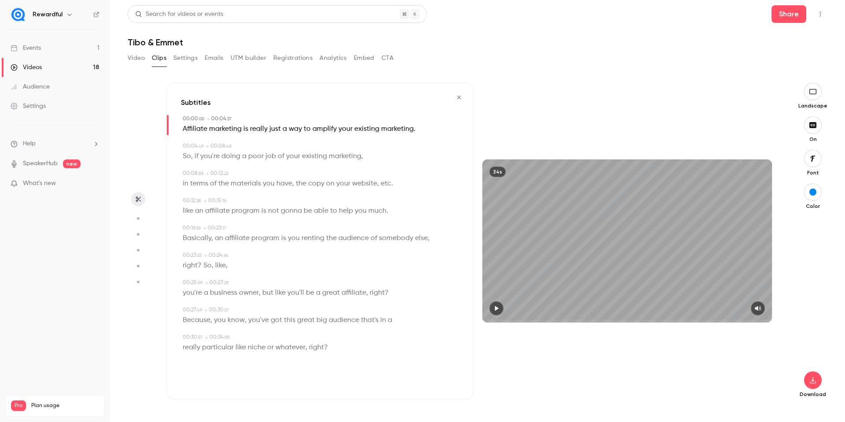
click at [496, 308] on icon "button" at bounding box center [497, 308] width 4 height 5
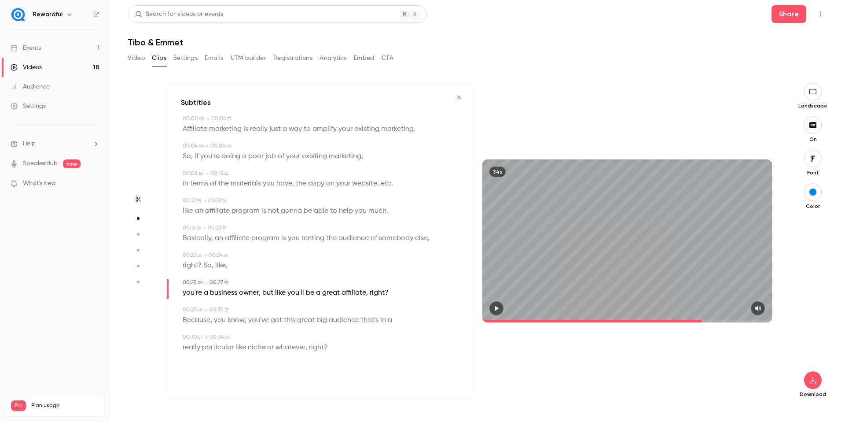
type input "****"
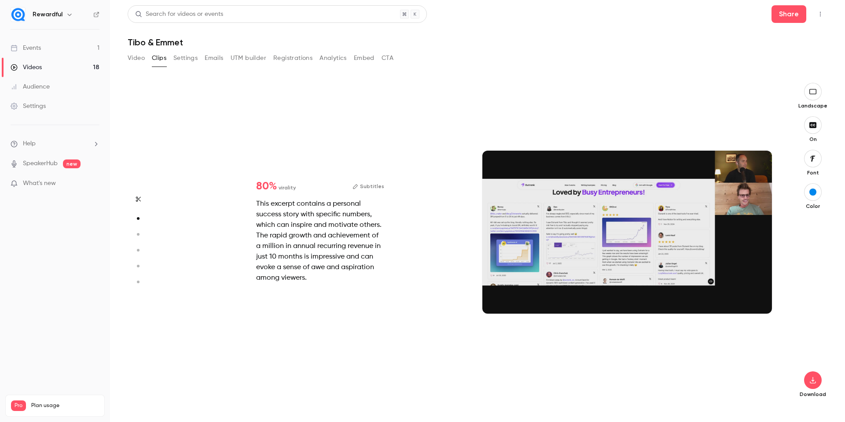
type input "***"
type input "****"
type input "***"
type input "****"
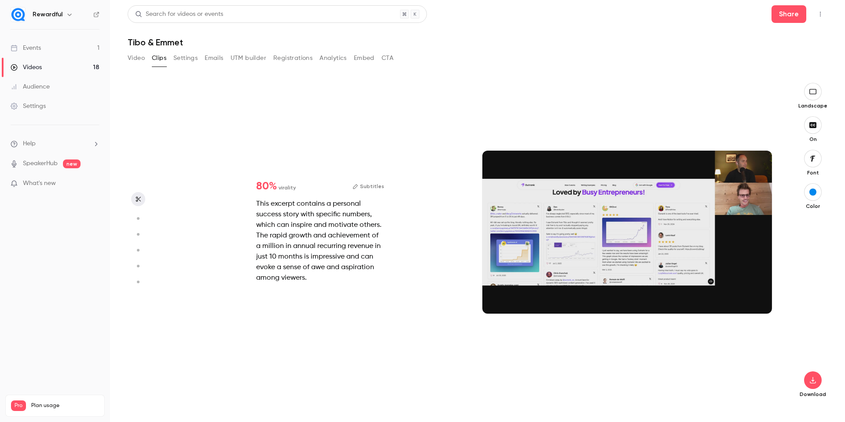
type input "*"
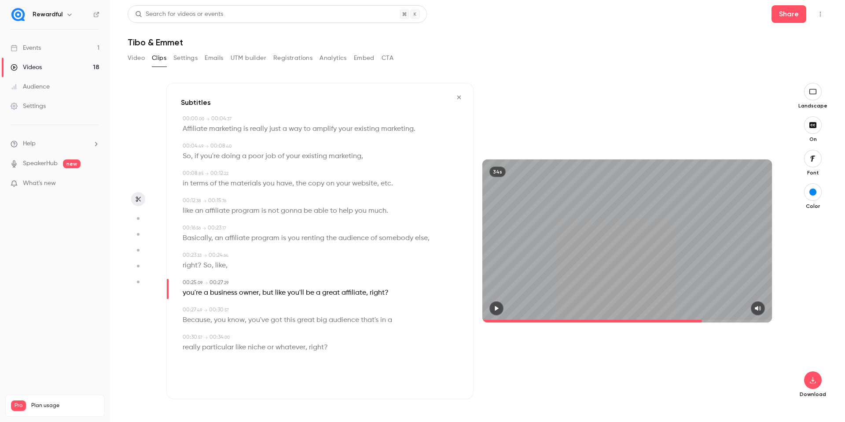
click at [492, 307] on button "button" at bounding box center [496, 308] width 14 height 14
click at [459, 98] on icon "button" at bounding box center [458, 97] width 7 height 6
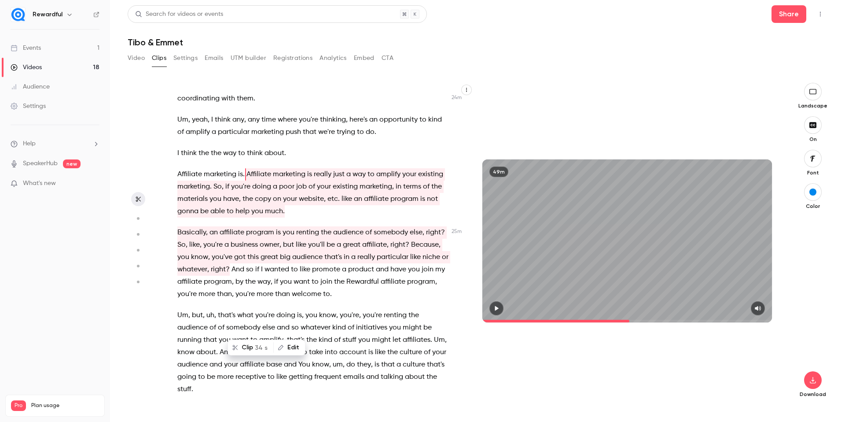
scroll to position [4808, 0]
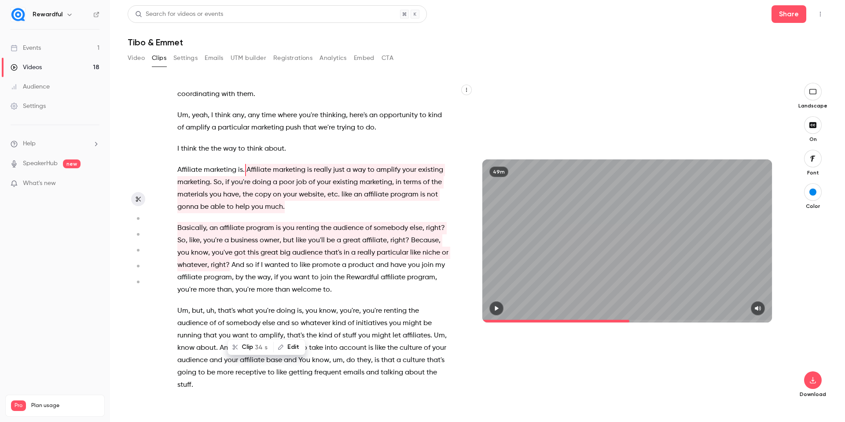
click at [449, 327] on div "All right , T , thanks for , for coming on and um talking with us about , about…" at bounding box center [317, 245] width 303 height 307
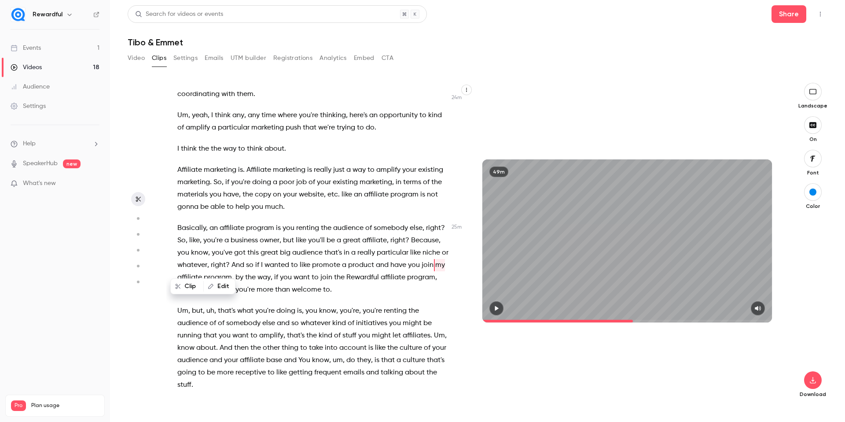
scroll to position [4902, 0]
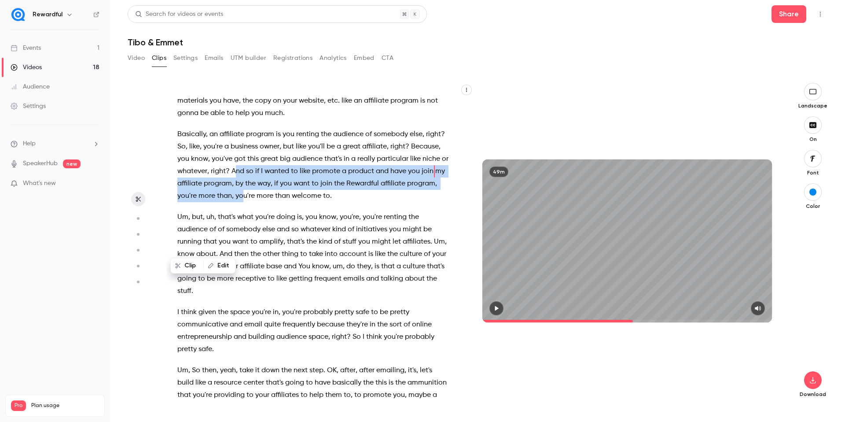
click at [274, 202] on p "Basically, an affiliate program is you renting the audience of somebody else , …" at bounding box center [313, 165] width 272 height 74
click at [492, 143] on div "49m" at bounding box center [626, 241] width 307 height 316
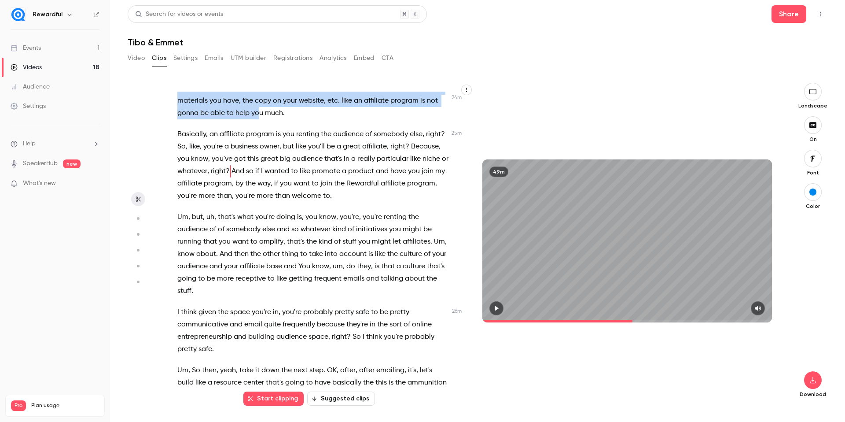
scroll to position [4889, 0]
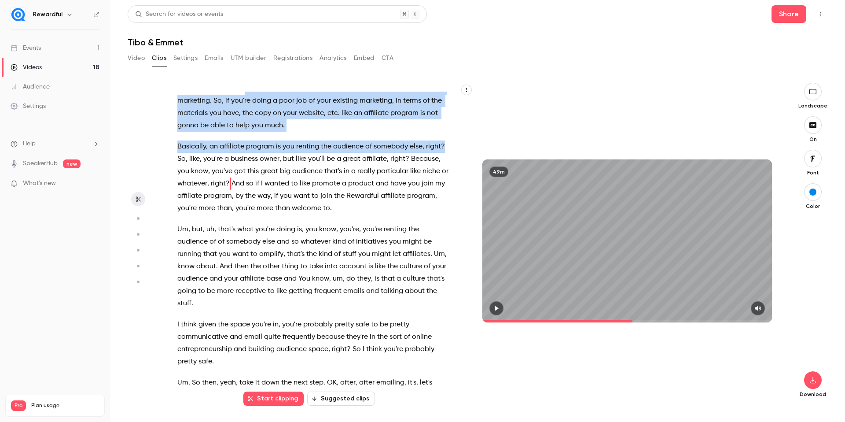
drag, startPoint x: 258, startPoint y: 180, endPoint x: 442, endPoint y: 209, distance: 186.2
click at [442, 209] on div "All right , T , thanks for , for coming on and um talking with us about , about…" at bounding box center [317, 245] width 303 height 307
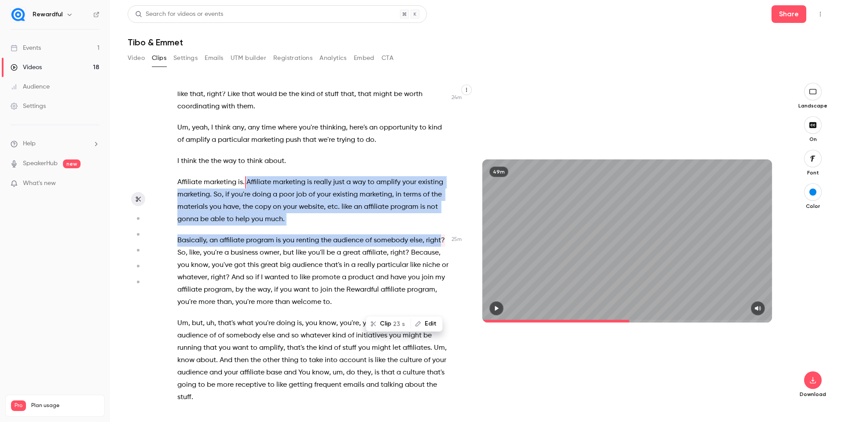
scroll to position [4794, 0]
click at [393, 325] on button "Clip 23 s" at bounding box center [389, 323] width 44 height 14
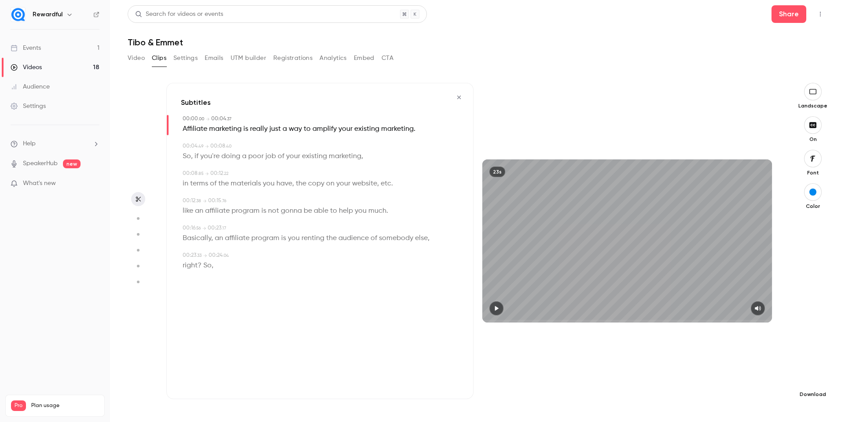
click at [815, 383] on button "button" at bounding box center [813, 380] width 18 height 18
click at [760, 395] on span "Standard" at bounding box center [747, 394] width 101 height 9
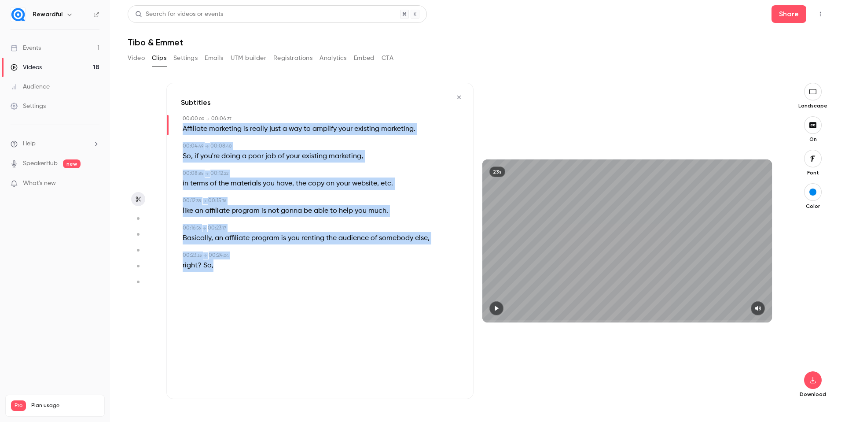
drag, startPoint x: 181, startPoint y: 128, endPoint x: 225, endPoint y: 258, distance: 137.6
click at [222, 260] on div "00:00 . 00 → 00:04 . 37 Affiliate marketing is really just a way to amplify you…" at bounding box center [320, 197] width 278 height 164
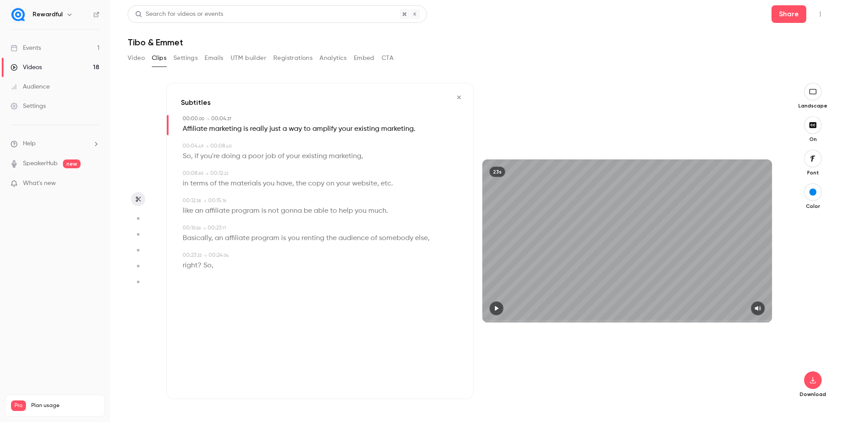
click at [356, 315] on div "Subtitles 00:00 . 00 → 00:04 . 37 Affiliate marketing is really just a way to a…" at bounding box center [319, 241] width 307 height 316
click at [812, 159] on icon "button" at bounding box center [813, 158] width 5 height 6
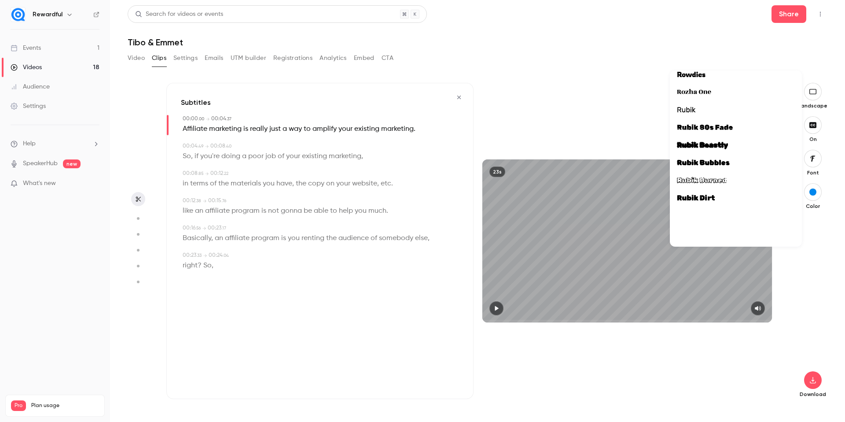
scroll to position [21111, 0]
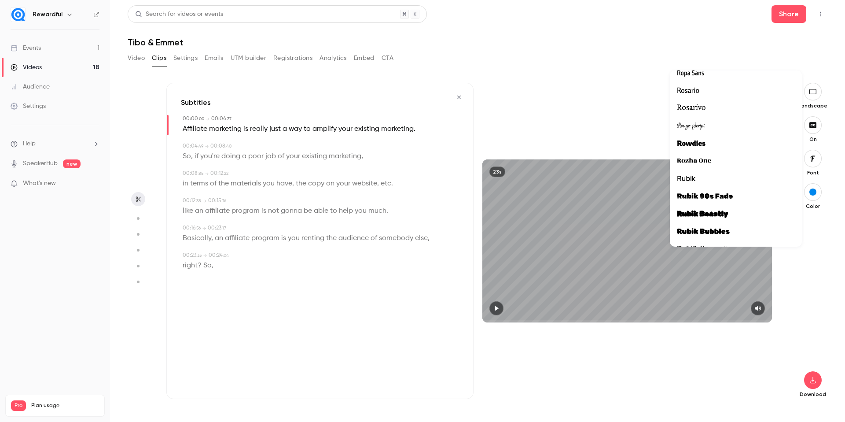
click at [712, 180] on div at bounding box center [736, 178] width 118 height 11
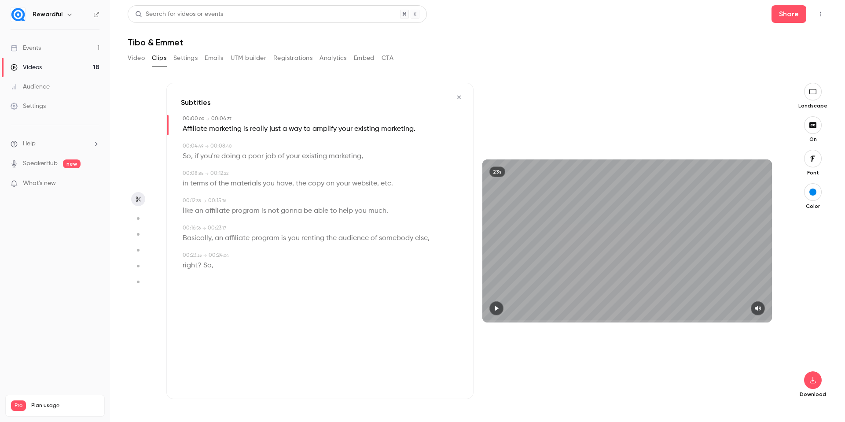
click at [499, 306] on icon "button" at bounding box center [496, 308] width 7 height 6
click at [704, 312] on div at bounding box center [627, 308] width 290 height 14
click at [718, 318] on span at bounding box center [627, 321] width 290 height 14
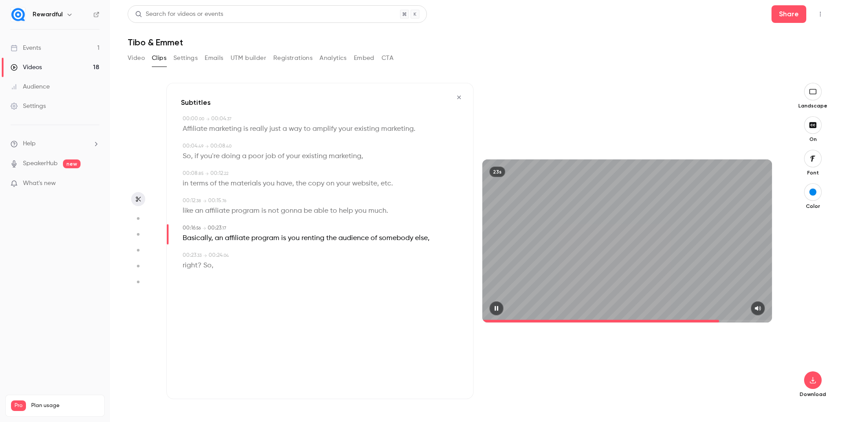
click at [738, 318] on span at bounding box center [627, 321] width 290 height 14
click at [752, 319] on span at bounding box center [627, 321] width 290 height 14
type input "****"
click at [819, 377] on button "button" at bounding box center [813, 380] width 18 height 18
click at [740, 400] on span "Balance between quality and CPU time" at bounding box center [747, 404] width 101 height 9
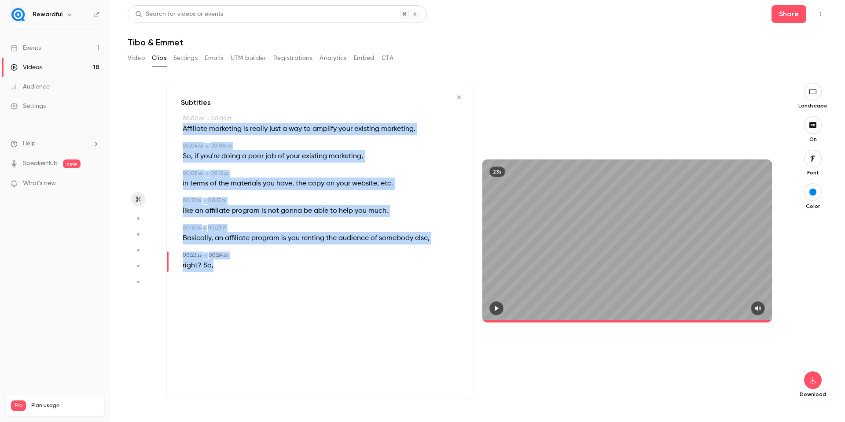
drag, startPoint x: 180, startPoint y: 127, endPoint x: 248, endPoint y: 278, distance: 165.5
click at [248, 278] on div "Subtitles 00:00 . 00 → 00:04 . 37 Affiliate marketing is really just a way to a…" at bounding box center [319, 241] width 307 height 316
copy div "Affiliate marketing is really just a way to amplify your existing marketing . 0…"
